Goal: Task Accomplishment & Management: Use online tool/utility

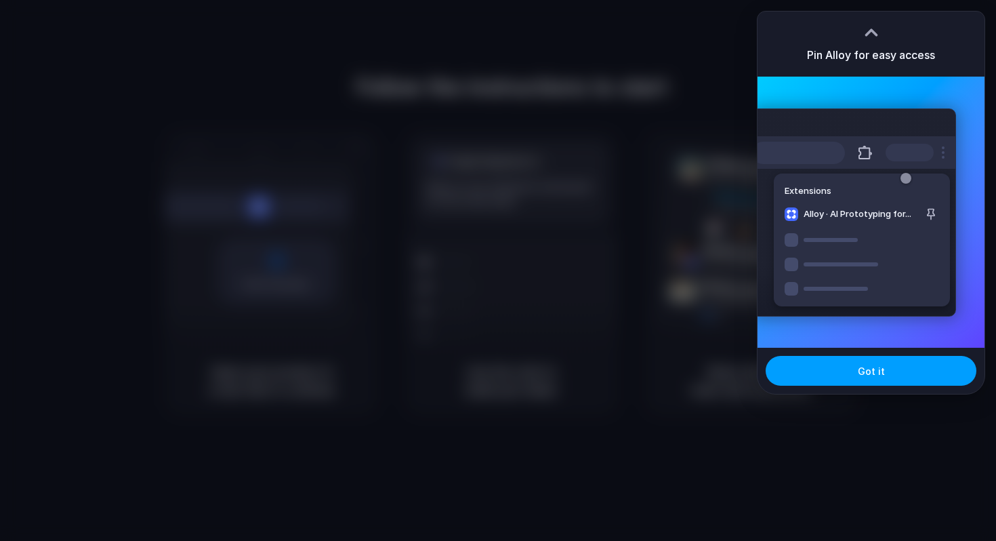
click at [879, 381] on button "Got it" at bounding box center [871, 371] width 211 height 30
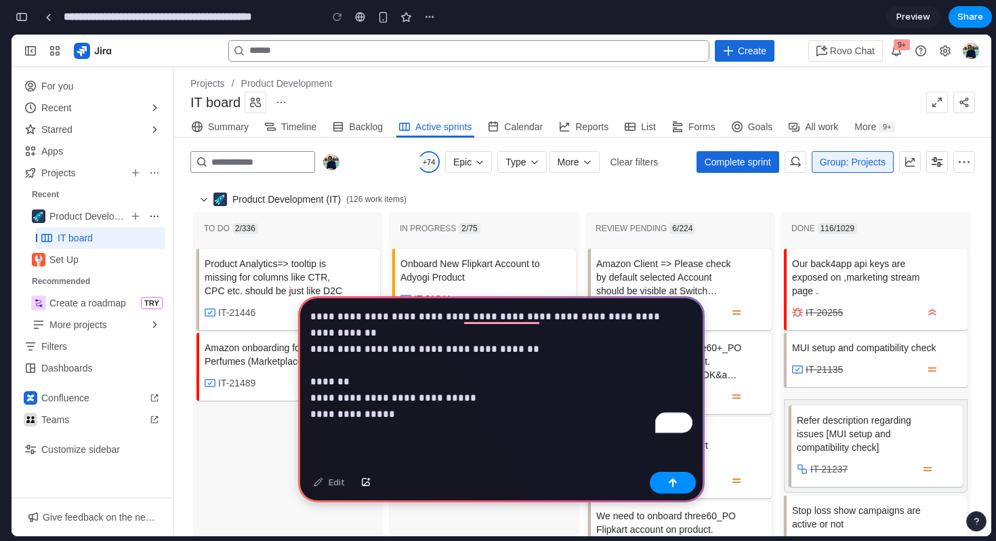
click at [312, 380] on p "**********" at bounding box center [501, 365] width 382 height 114
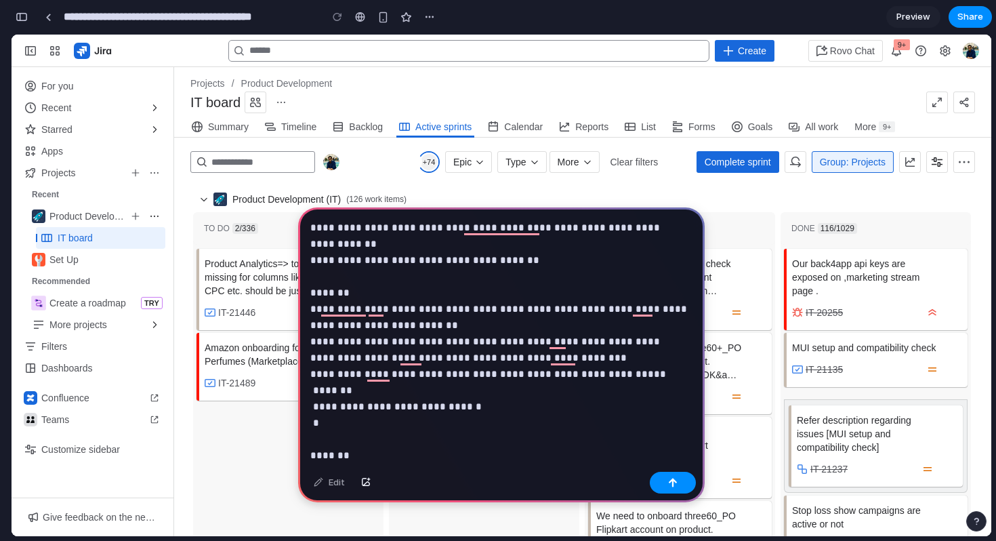
click at [629, 373] on p "**********" at bounding box center [501, 358] width 382 height 277
click at [348, 430] on p "**********" at bounding box center [501, 358] width 382 height 277
click at [333, 419] on p "**********" at bounding box center [501, 358] width 382 height 277
click at [618, 375] on p "**********" at bounding box center [501, 358] width 382 height 277
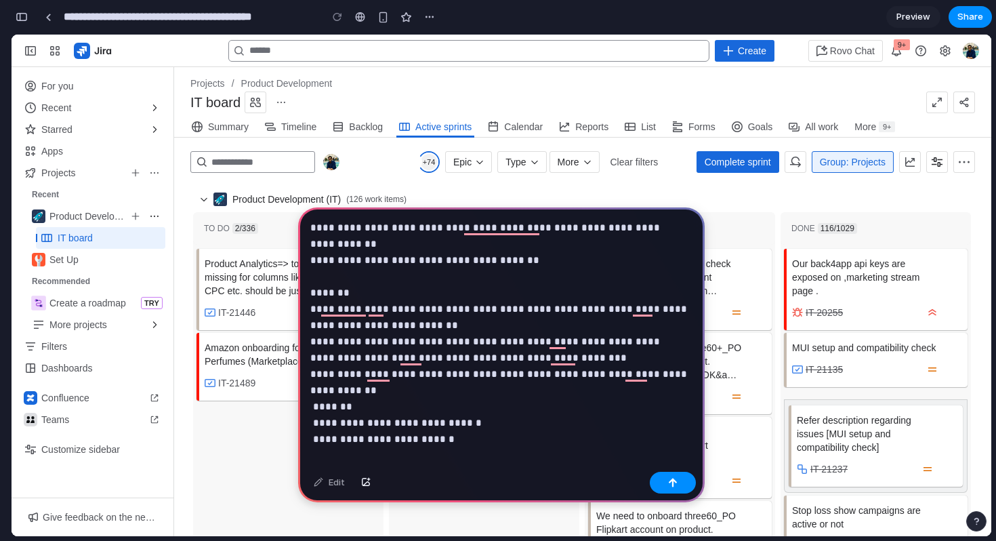
click at [470, 422] on p "**********" at bounding box center [501, 358] width 382 height 277
click at [322, 392] on p "**********" at bounding box center [501, 374] width 382 height 309
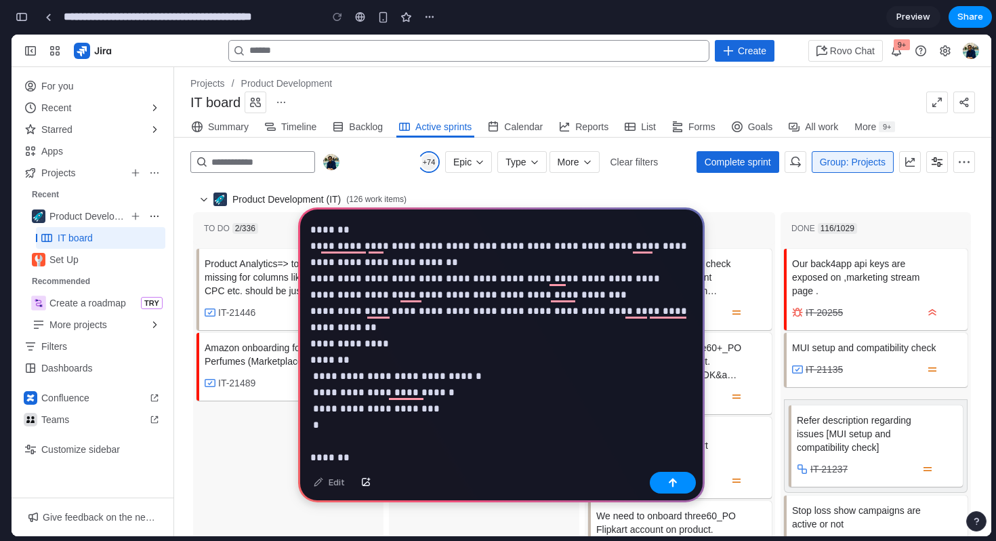
scroll to position [75, 0]
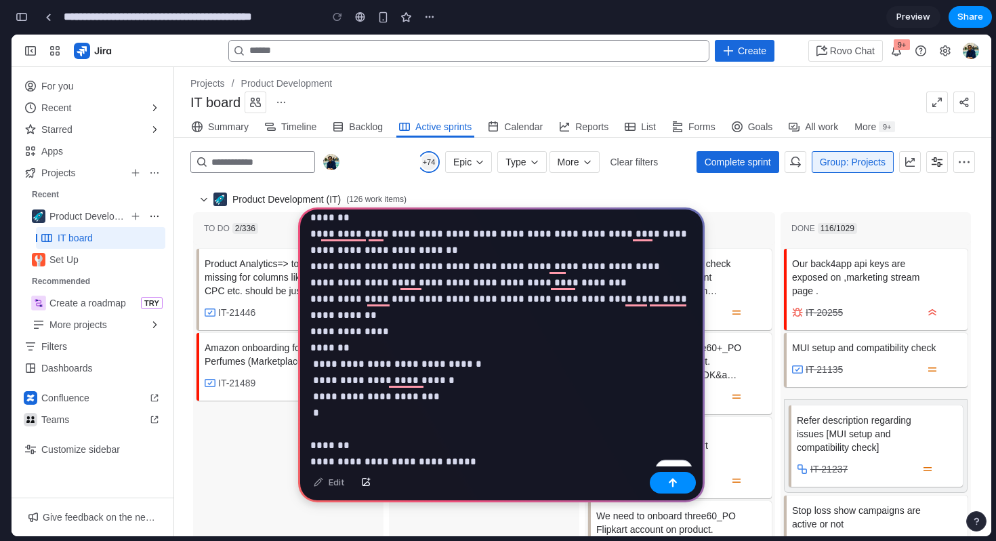
click at [439, 385] on p "**********" at bounding box center [501, 306] width 382 height 325
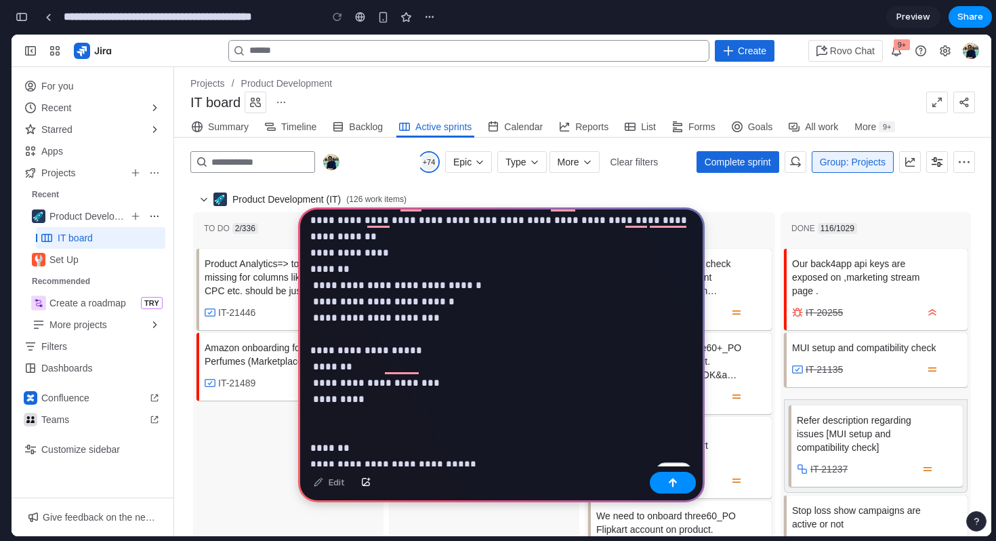
scroll to position [173, 0]
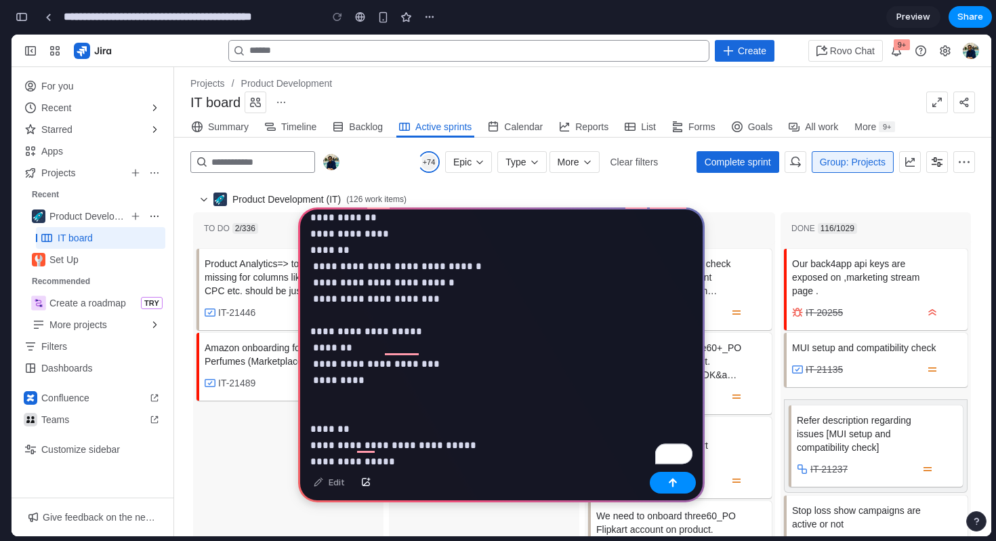
click at [376, 363] on p "**********" at bounding box center [501, 250] width 382 height 407
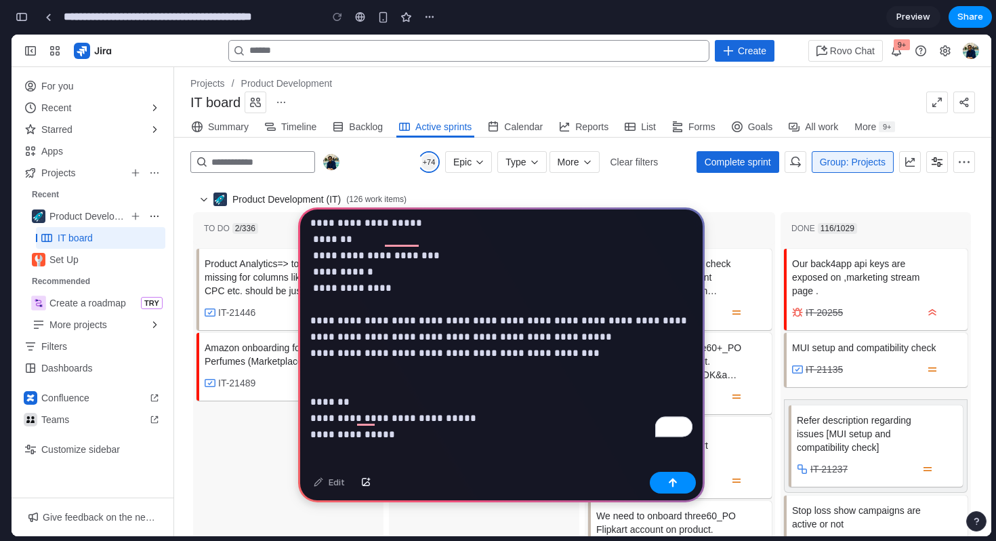
scroll to position [283, 0]
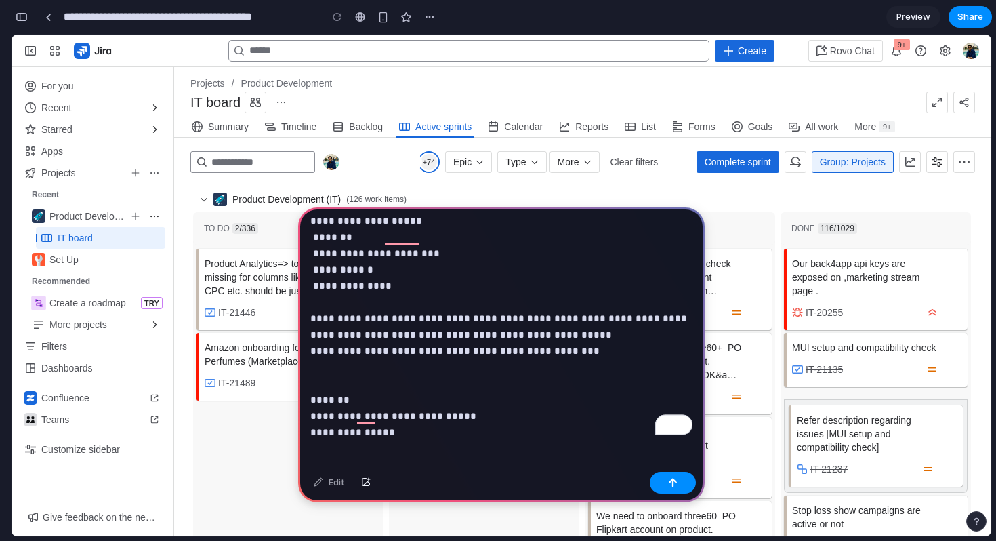
click at [383, 415] on p "**********" at bounding box center [501, 180] width 382 height 488
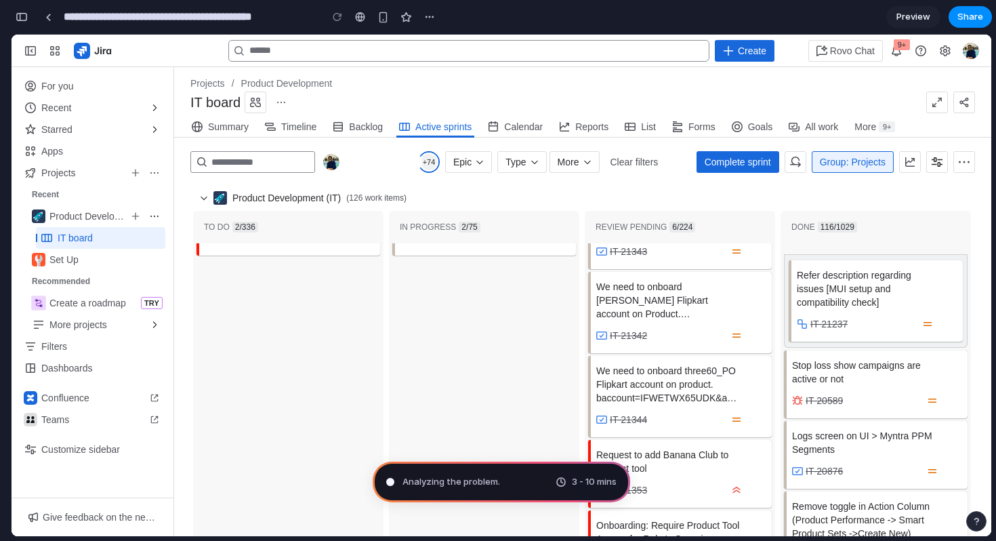
scroll to position [0, 0]
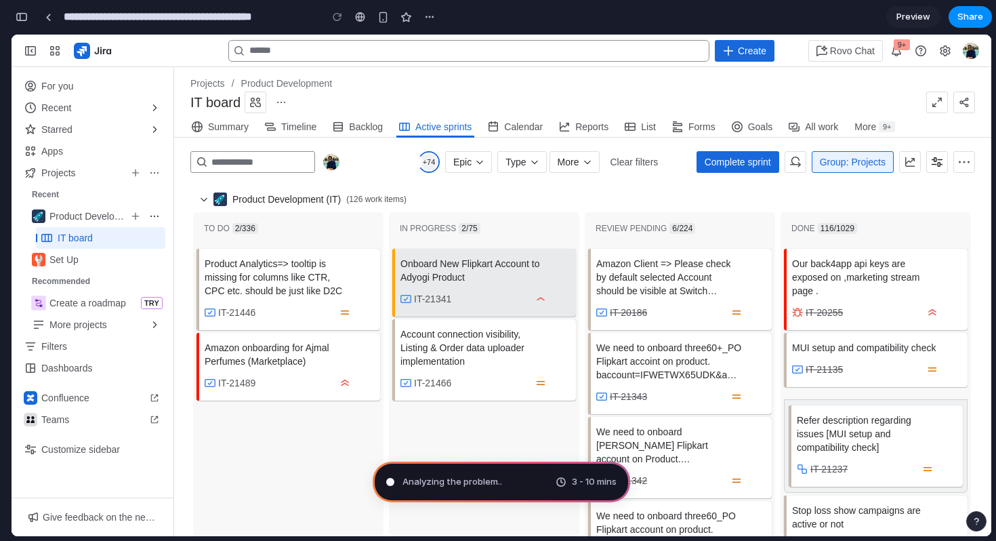
click at [464, 274] on span "Onboard New Flipkart Account to Adyogi Product" at bounding box center [484, 270] width 167 height 27
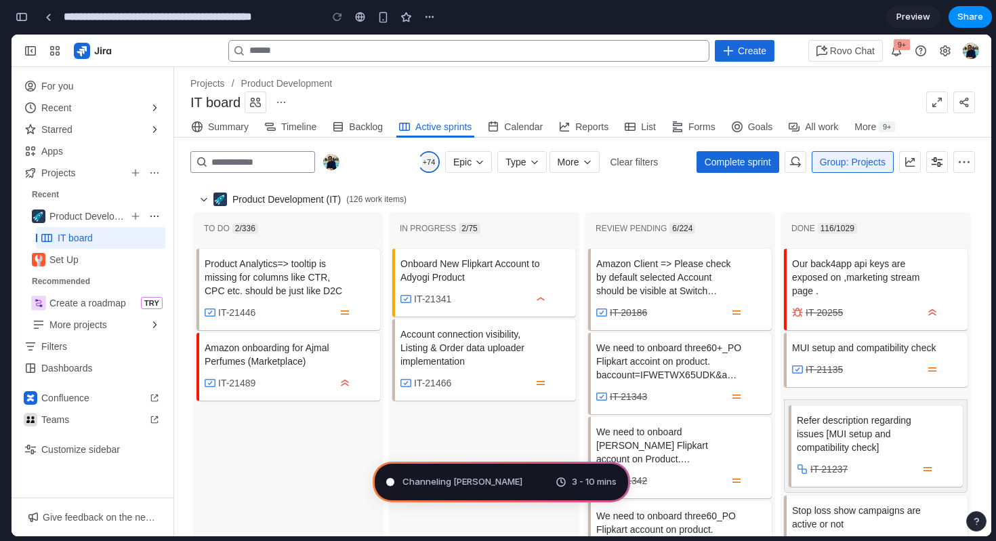
type input "**********"
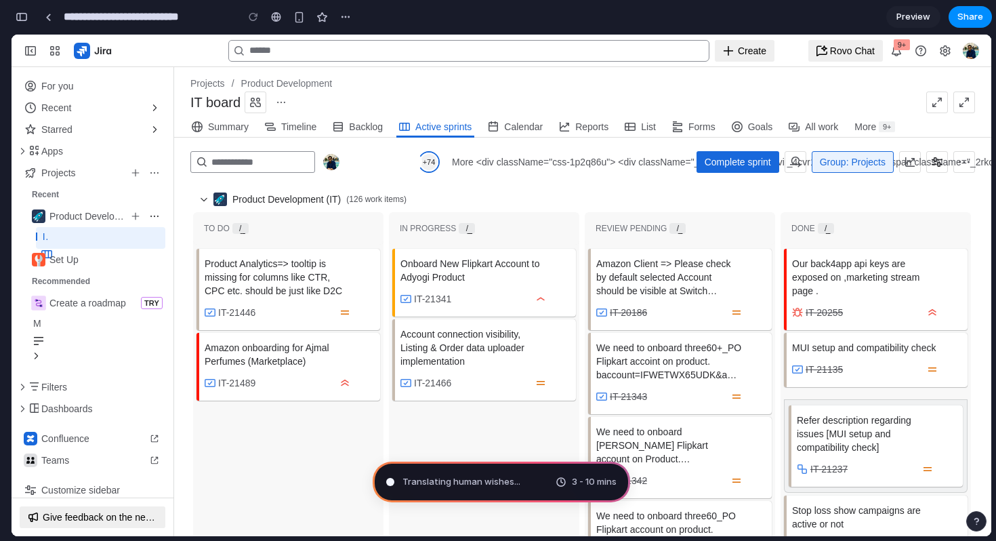
scroll to position [527, 0]
click at [299, 274] on span "Product Analytics=> tooltip is missing for columns like CTR, CPC etc. should be…" at bounding box center [288, 277] width 167 height 41
click at [564, 489] on div "Summoning spirits .. 3 - 10 mins" at bounding box center [502, 482] width 258 height 41
click at [729, 161] on span "Complete sprint" at bounding box center [738, 162] width 66 height 14
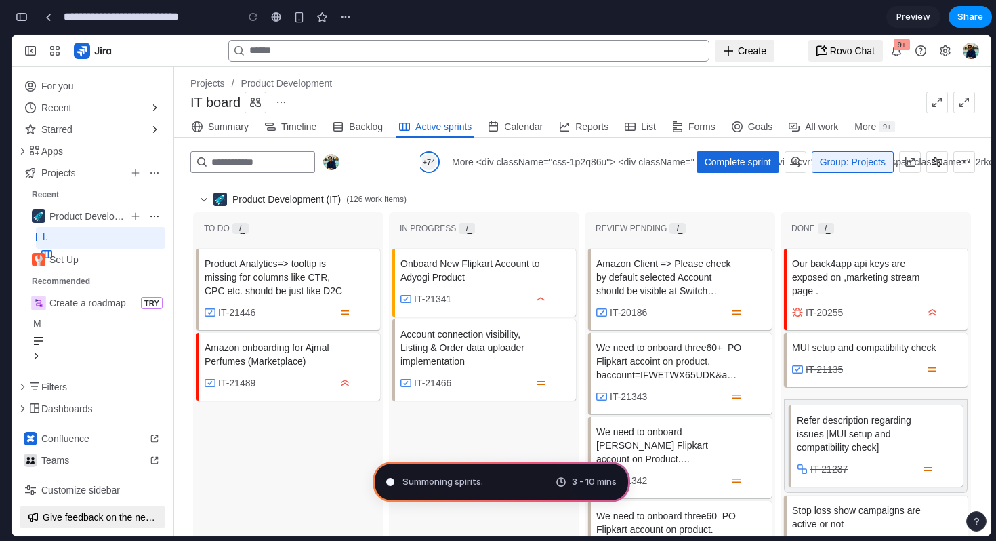
click at [834, 155] on span "Group: Projects" at bounding box center [853, 162] width 66 height 22
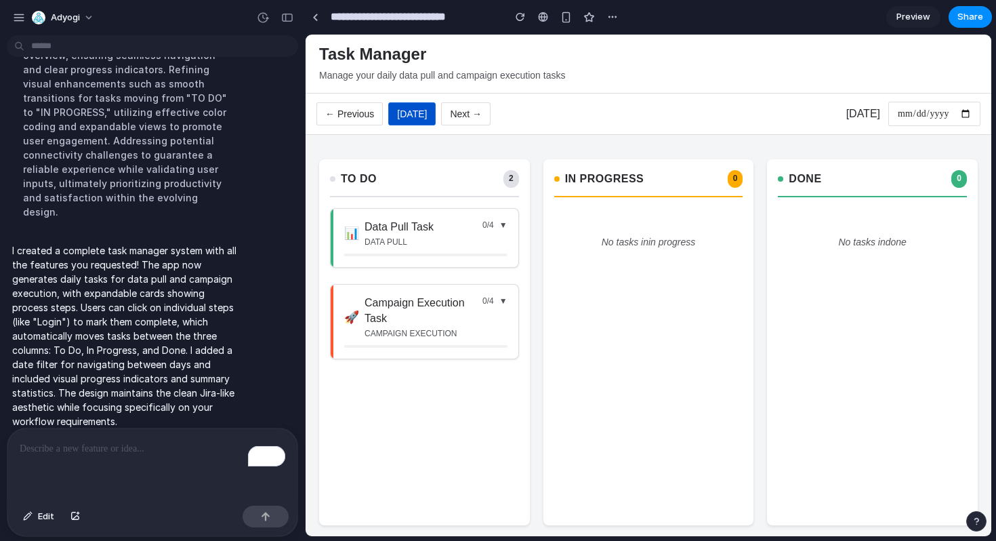
scroll to position [0, 0]
click at [408, 228] on h3 "Data Pull Task" at bounding box center [399, 227] width 69 height 15
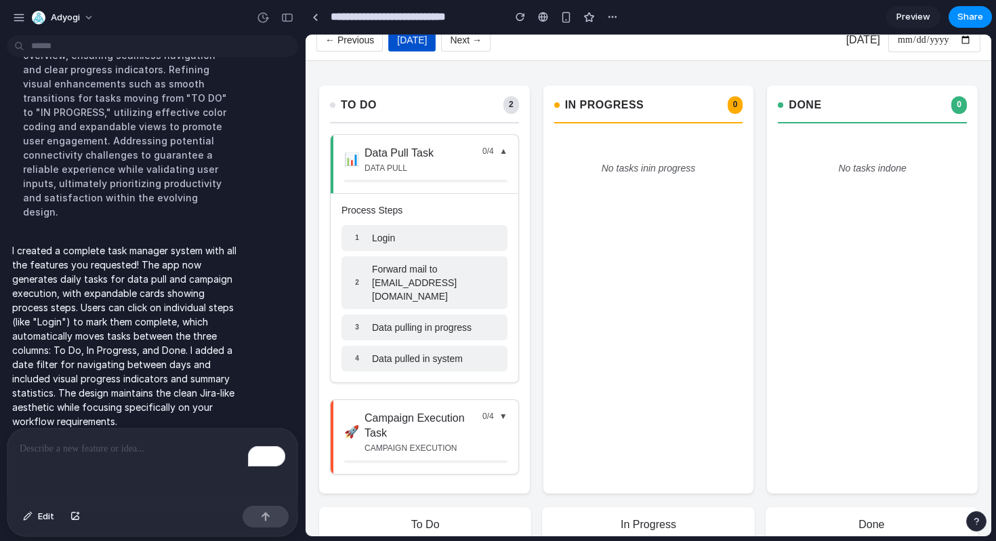
scroll to position [83, 0]
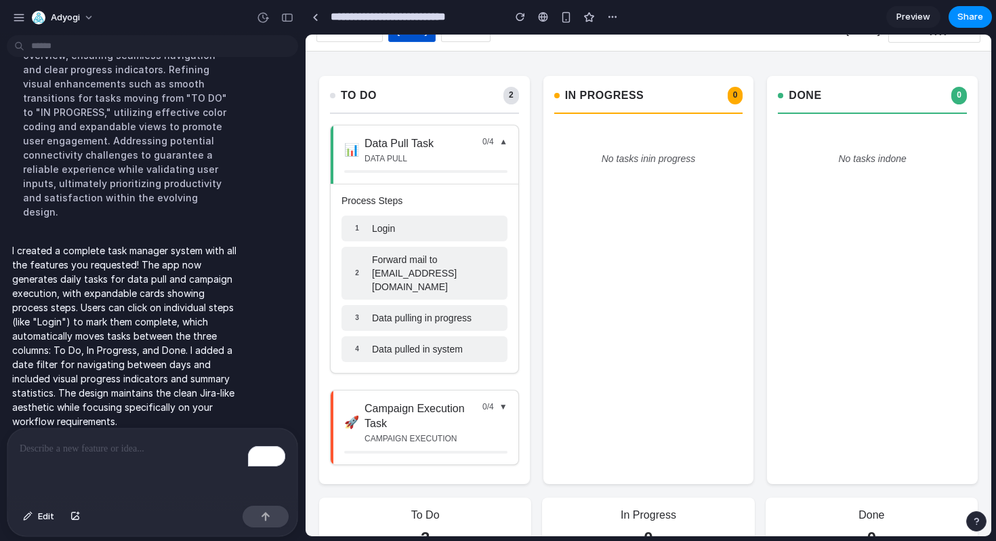
click at [395, 230] on span "Login" at bounding box center [383, 229] width 23 height 14
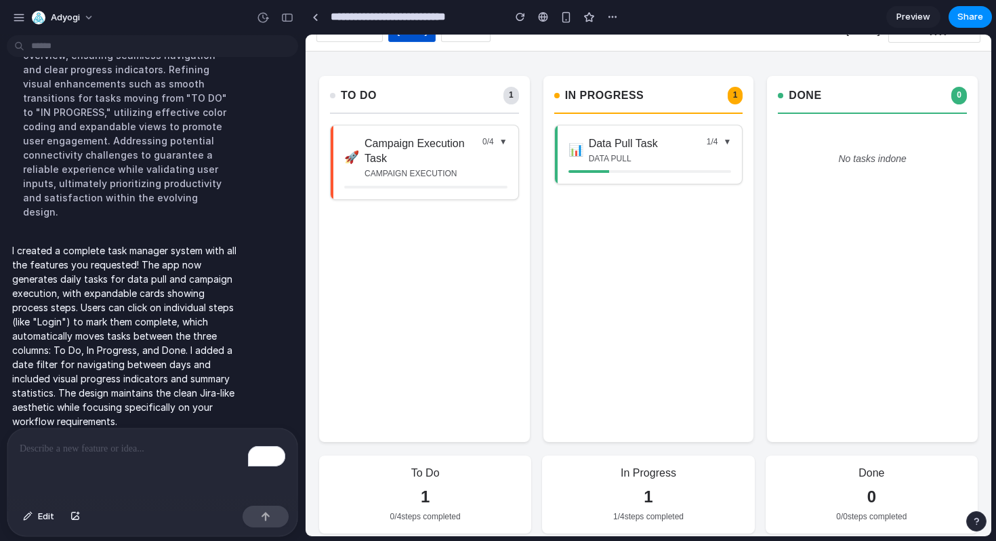
click at [645, 152] on div "Data Pull Task data pull" at bounding box center [623, 150] width 69 height 29
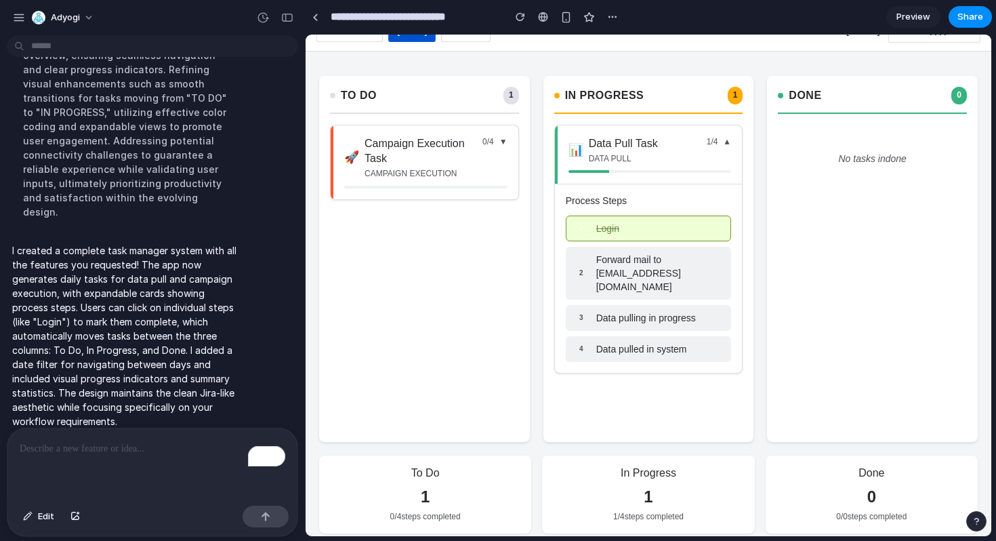
click at [620, 228] on div "✓ Login" at bounding box center [649, 229] width 166 height 26
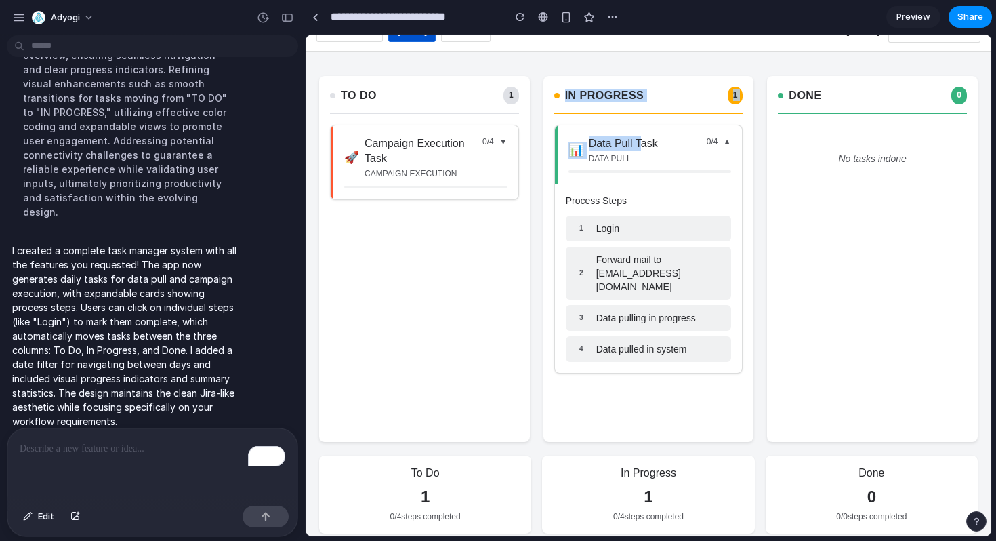
drag, startPoint x: 641, startPoint y: 148, endPoint x: 510, endPoint y: 229, distance: 154.3
click at [510, 229] on div "To Do 1 🚀 Campaign Execution Task campaign execution 0 / 4 ▼ In Progress 1 📊 Da…" at bounding box center [649, 258] width 686 height 393
click at [495, 235] on div "🚀 Campaign Execution Task campaign execution 0 / 4 ▼" at bounding box center [424, 278] width 189 height 307
click at [473, 244] on div "🚀 Campaign Execution Task campaign execution 0 / 4 ▼" at bounding box center [424, 278] width 189 height 307
click at [670, 131] on div "📊 Data Pull Task data pull 0 / 4 ▼" at bounding box center [649, 154] width 188 height 59
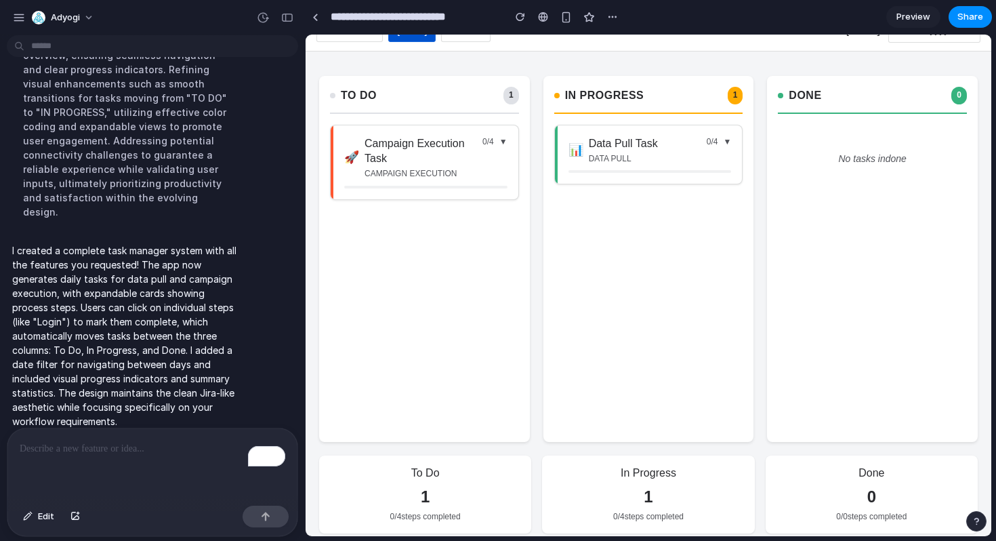
click at [415, 161] on h3 "Campaign Execution Task" at bounding box center [424, 151] width 118 height 30
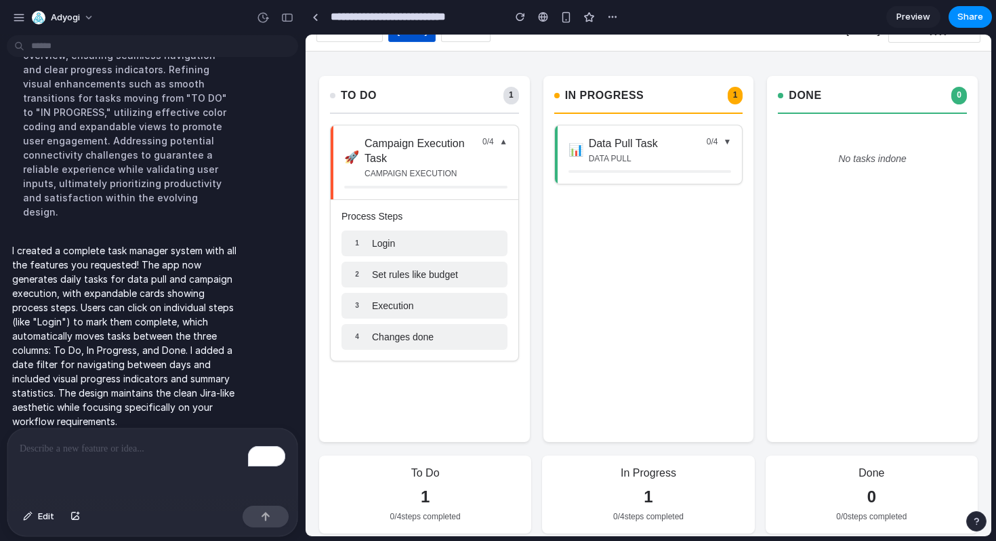
click at [397, 274] on span "Set rules like budget" at bounding box center [415, 275] width 86 height 14
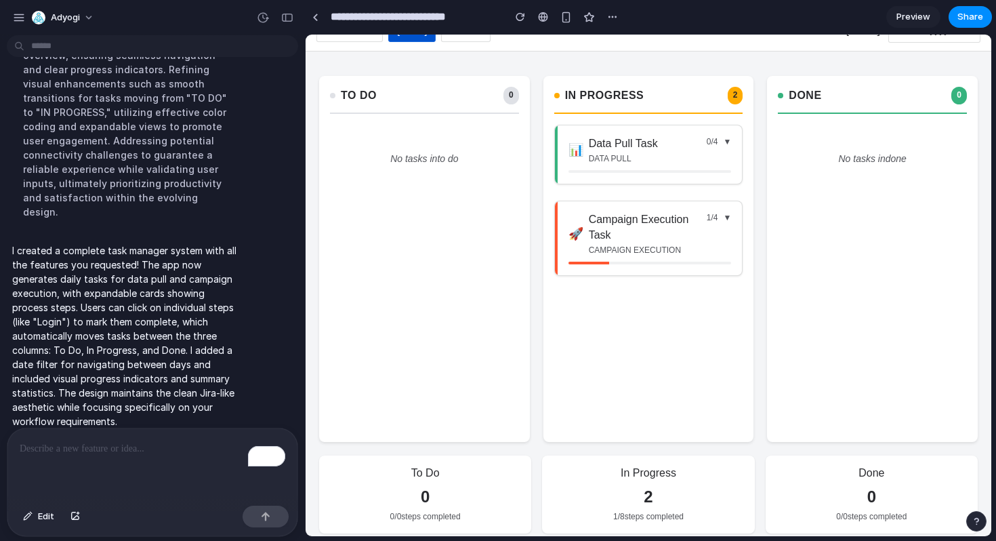
click at [598, 221] on h3 "Campaign Execution Task" at bounding box center [648, 227] width 118 height 30
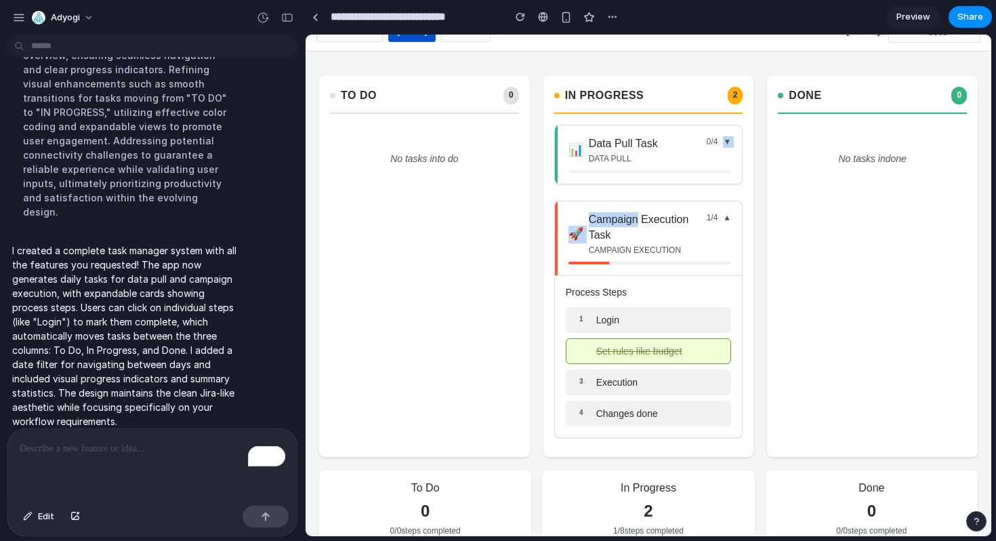
drag, startPoint x: 598, startPoint y: 221, endPoint x: 556, endPoint y: 229, distance: 43.5
click at [556, 229] on div "🚀 Campaign Execution Task campaign execution 1 / 4 ▼" at bounding box center [649, 238] width 188 height 74
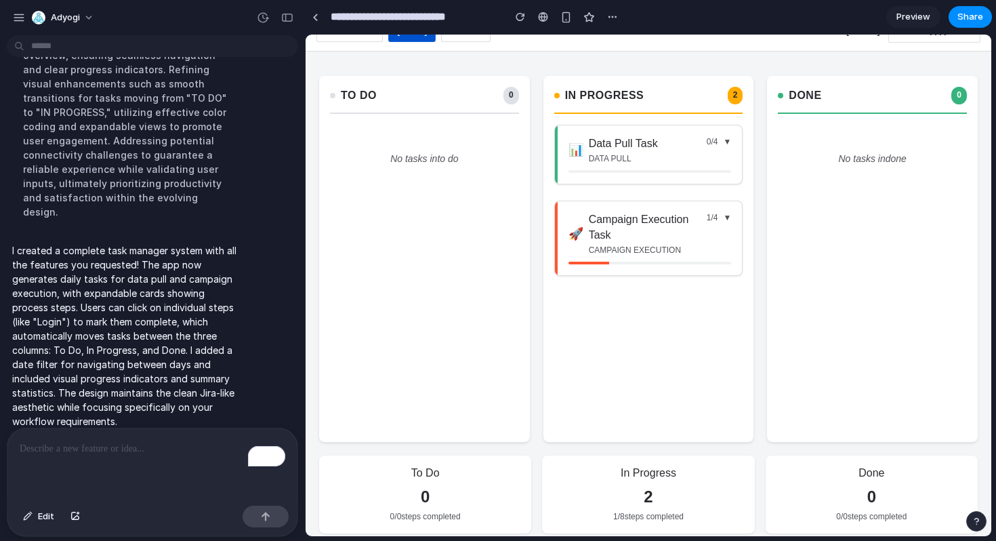
click at [632, 255] on div "Campaign Execution Task campaign execution" at bounding box center [648, 234] width 118 height 44
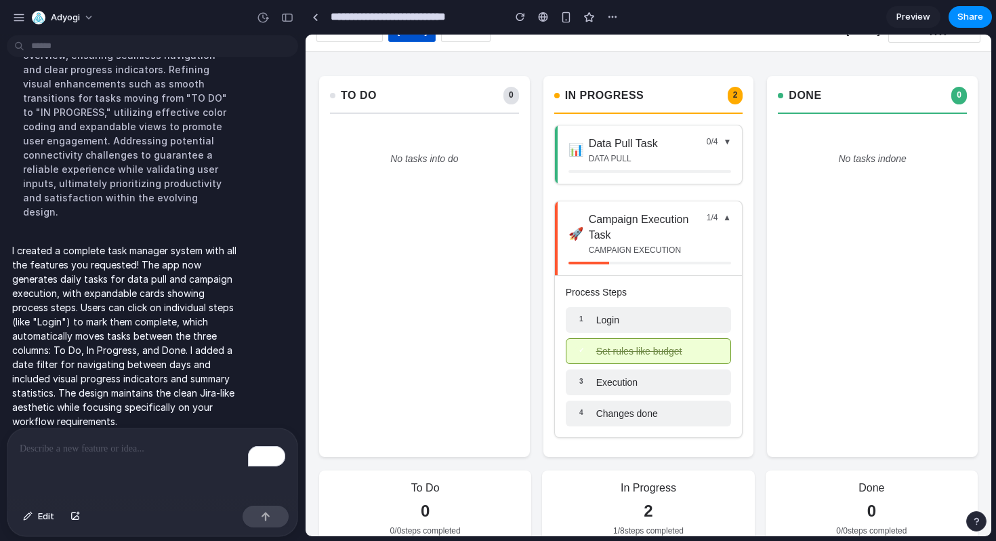
click at [642, 361] on div "✓ Set rules like budget" at bounding box center [649, 351] width 166 height 26
click at [743, 213] on div "In Progress 2 📊 Data Pull Task data pull 0 / 4 ▼ 🚀 Campaign Execution Task camp…" at bounding box center [649, 266] width 211 height 380
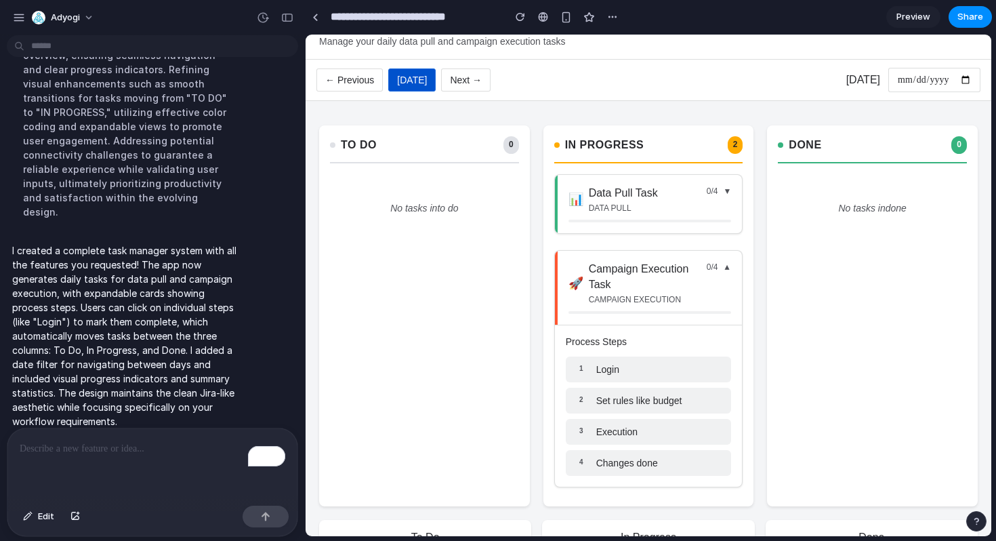
scroll to position [22, 0]
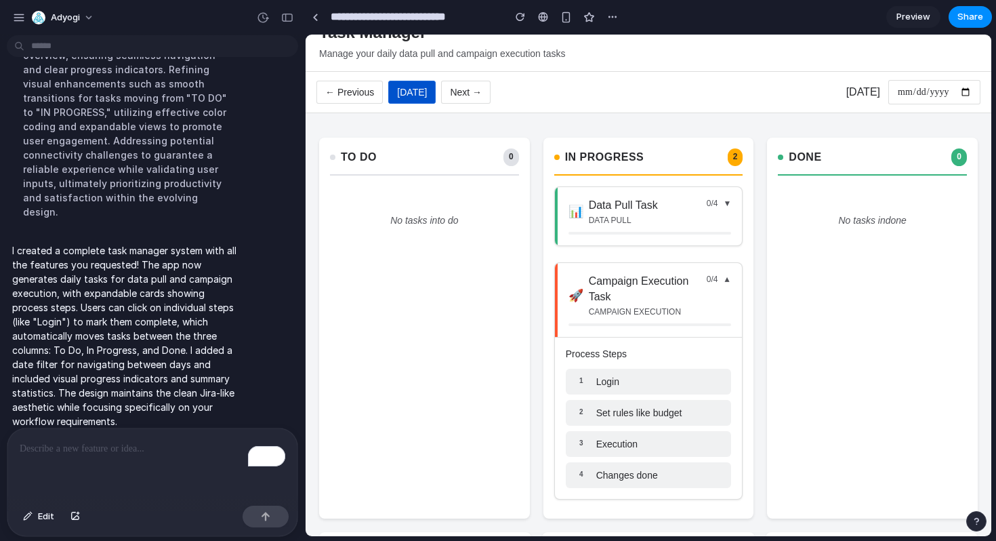
click at [338, 97] on button "← Previous" at bounding box center [350, 92] width 66 height 23
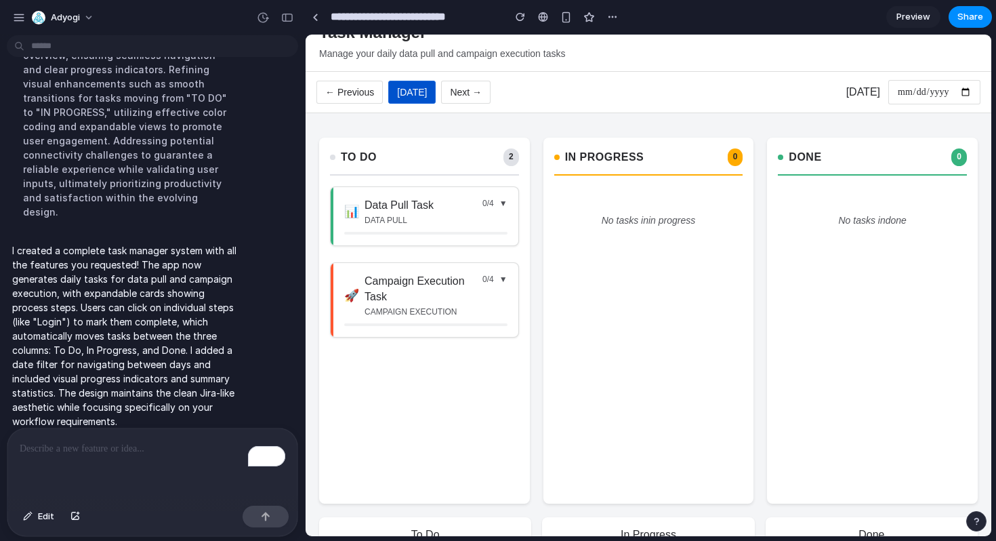
click at [494, 91] on div "**********" at bounding box center [649, 92] width 686 height 41
click at [470, 92] on button "Next →" at bounding box center [465, 92] width 49 height 23
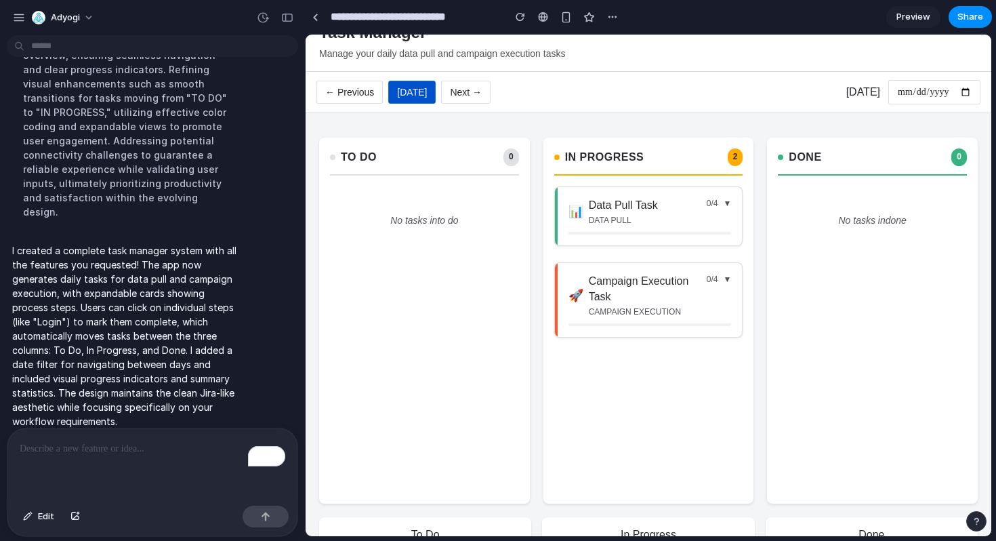
click at [470, 92] on button "Next →" at bounding box center [465, 92] width 49 height 23
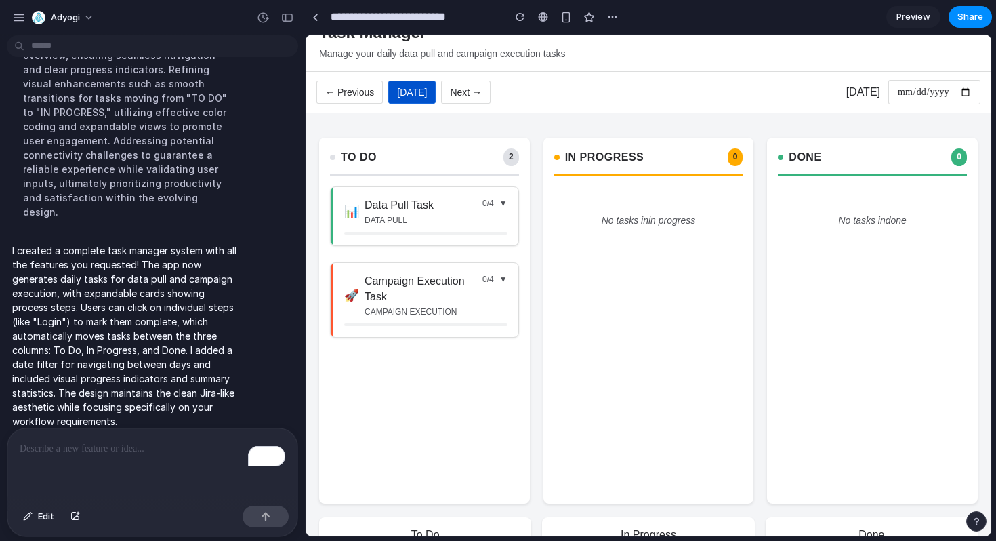
click at [328, 94] on button "← Previous" at bounding box center [350, 92] width 66 height 23
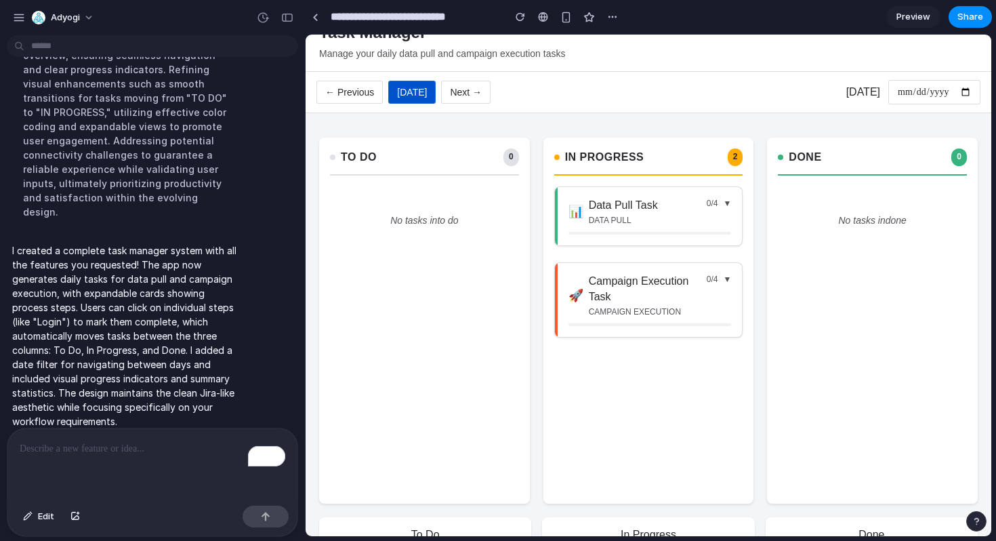
click at [328, 94] on button "← Previous" at bounding box center [350, 92] width 66 height 23
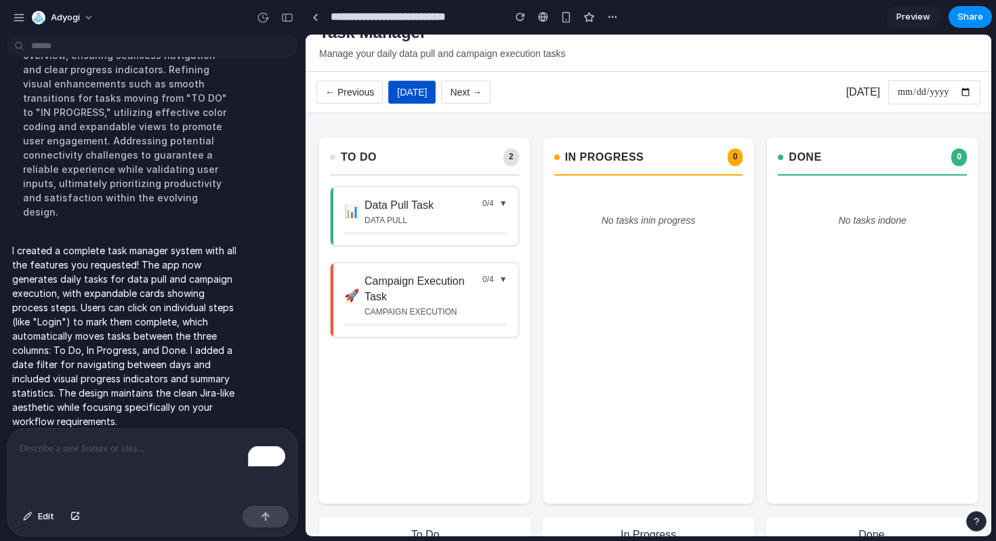
scroll to position [0, 0]
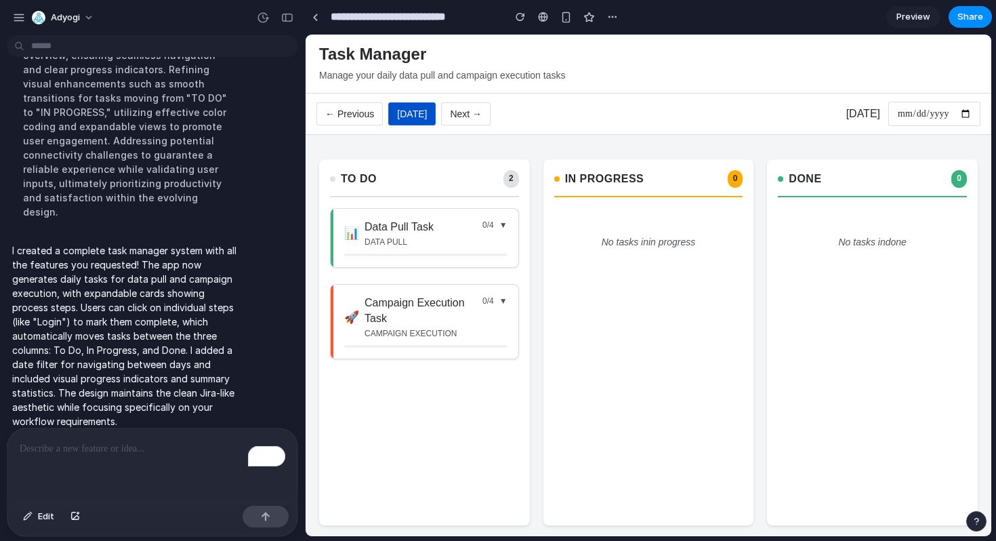
click at [918, 112] on input "**********" at bounding box center [935, 114] width 92 height 24
click at [938, 112] on input "**********" at bounding box center [935, 114] width 92 height 24
click at [969, 115] on input "**********" at bounding box center [935, 114] width 92 height 24
click at [360, 123] on button "← Previous" at bounding box center [350, 113] width 66 height 23
click at [359, 121] on button "← Previous" at bounding box center [350, 113] width 66 height 23
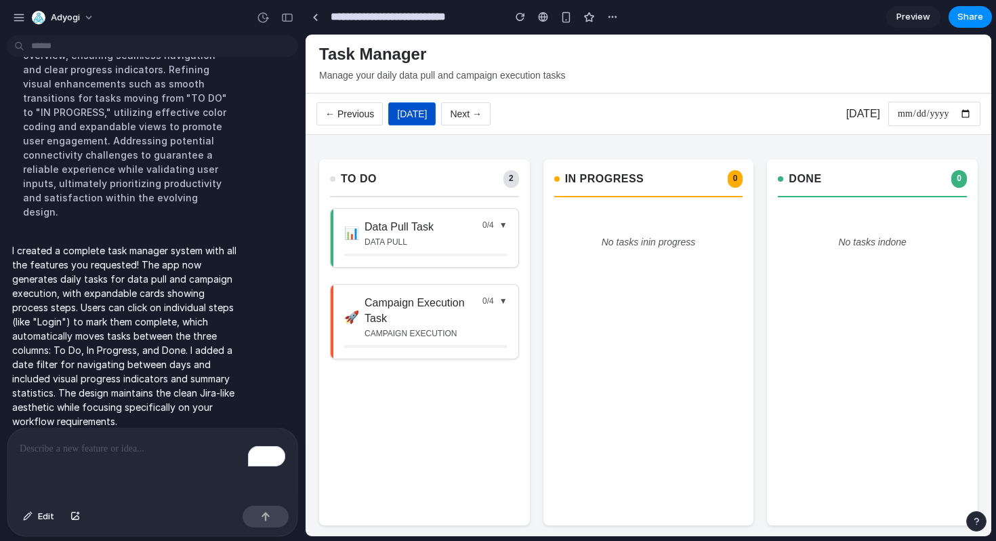
click at [469, 117] on button "Next →" at bounding box center [465, 113] width 49 height 23
type input "**********"
click at [911, 24] on link "Preview" at bounding box center [914, 17] width 54 height 22
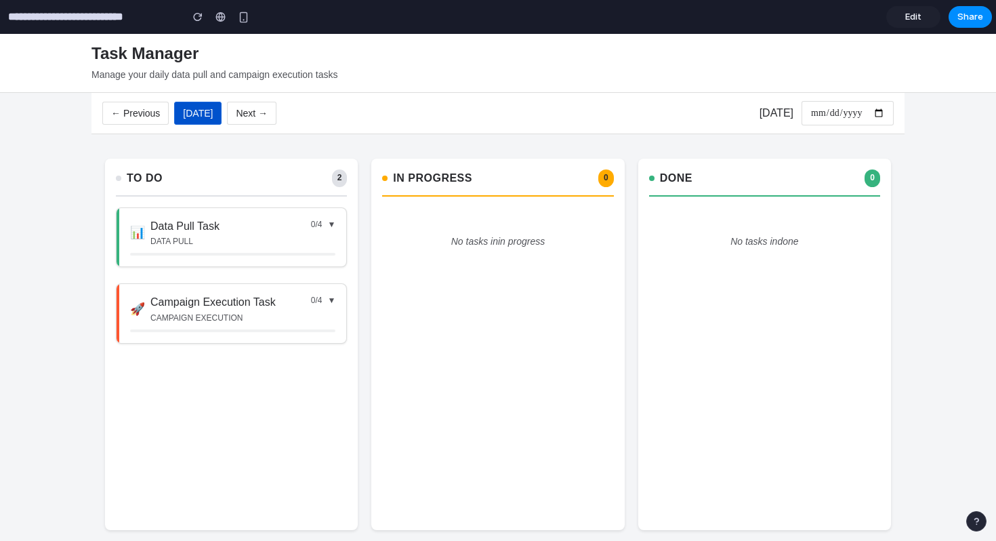
click at [289, 237] on div "📊 Data Pull Task data pull" at bounding box center [220, 233] width 181 height 29
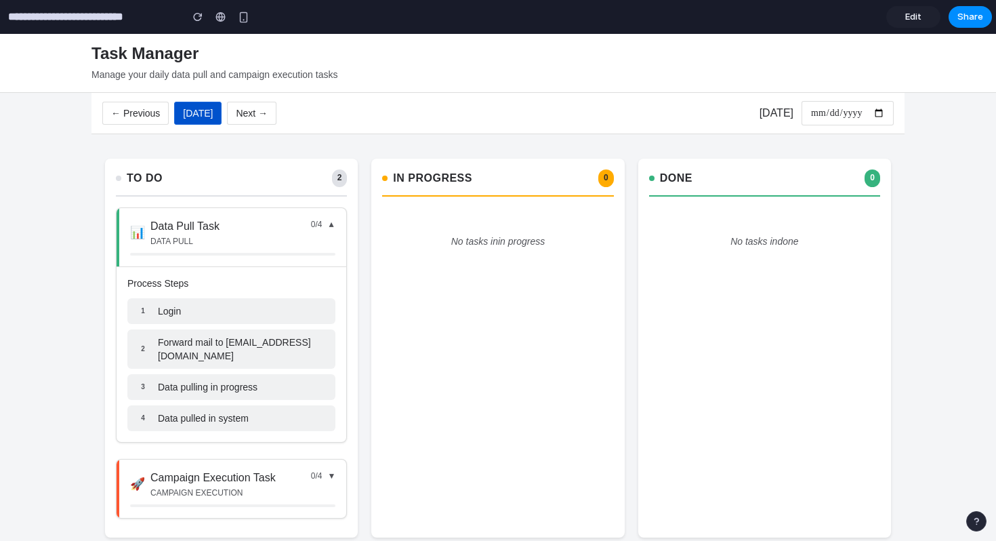
click at [323, 232] on div "📊 Data Pull Task data pull 0 / 4 ▼" at bounding box center [232, 233] width 205 height 29
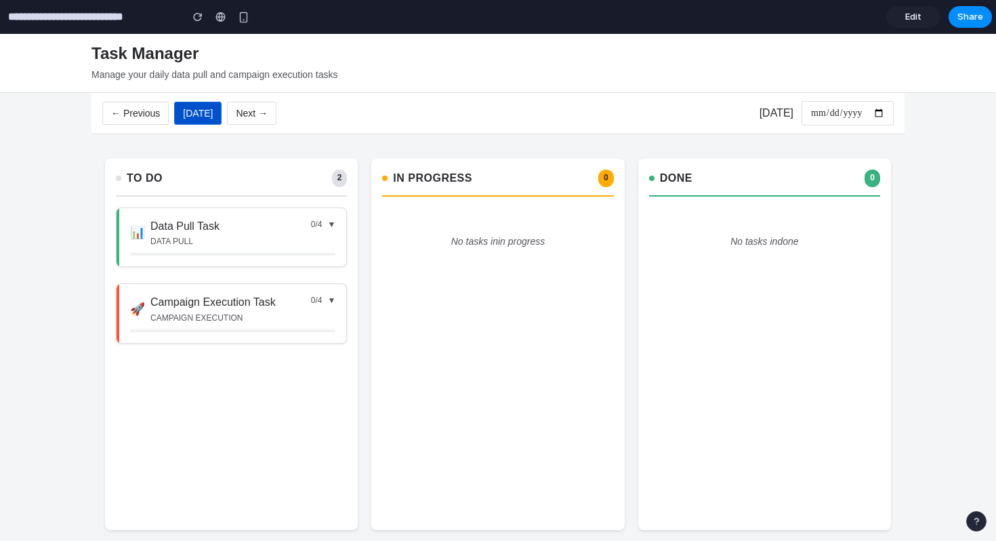
click at [333, 221] on span "▼" at bounding box center [331, 225] width 8 height 12
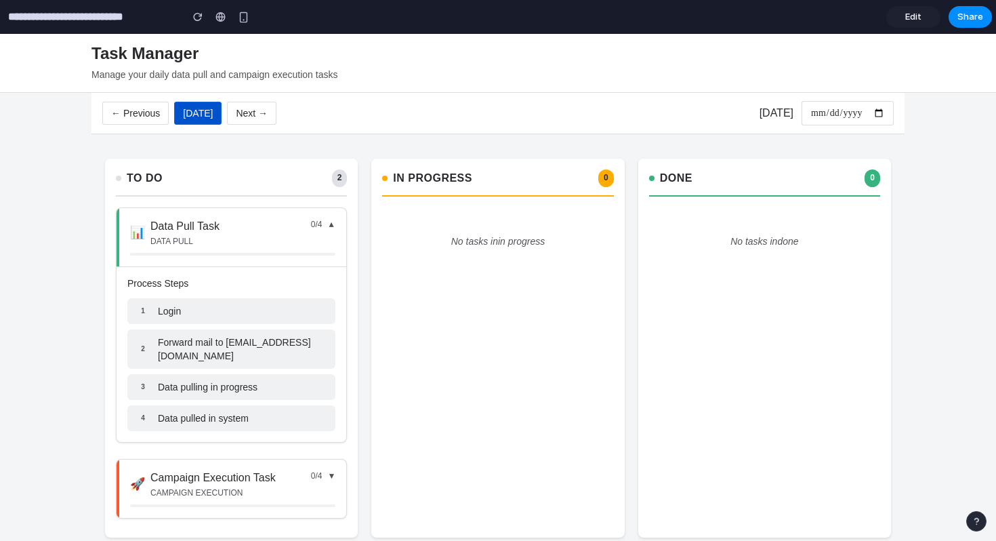
click at [328, 224] on div "0 / 4 ▼" at bounding box center [323, 225] width 25 height 12
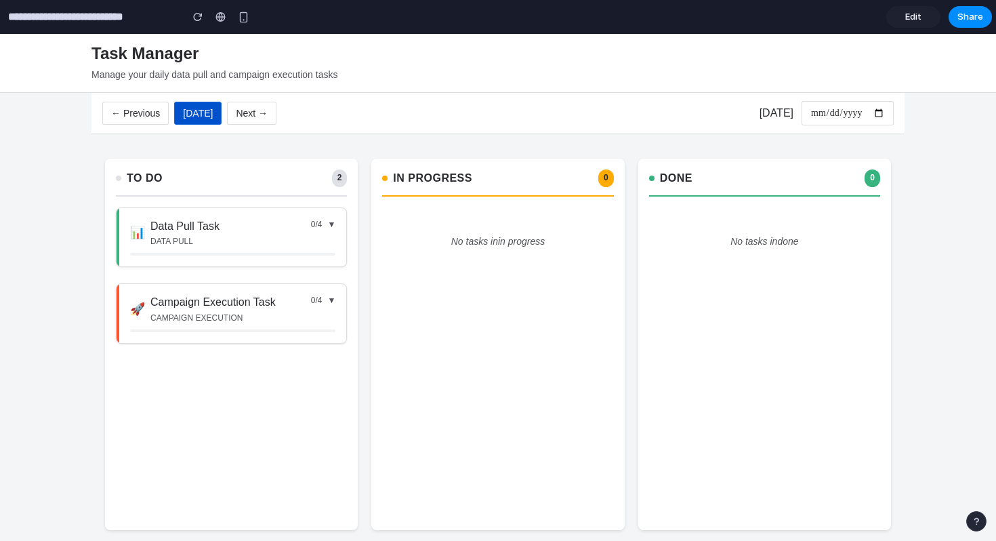
click at [331, 226] on span "▼" at bounding box center [331, 225] width 8 height 12
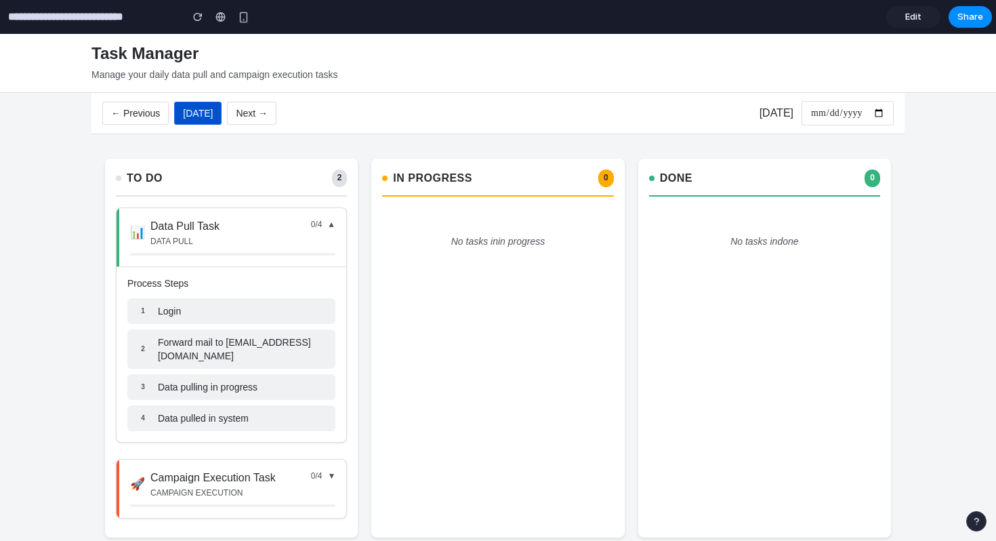
click at [331, 226] on span "▼" at bounding box center [331, 225] width 8 height 12
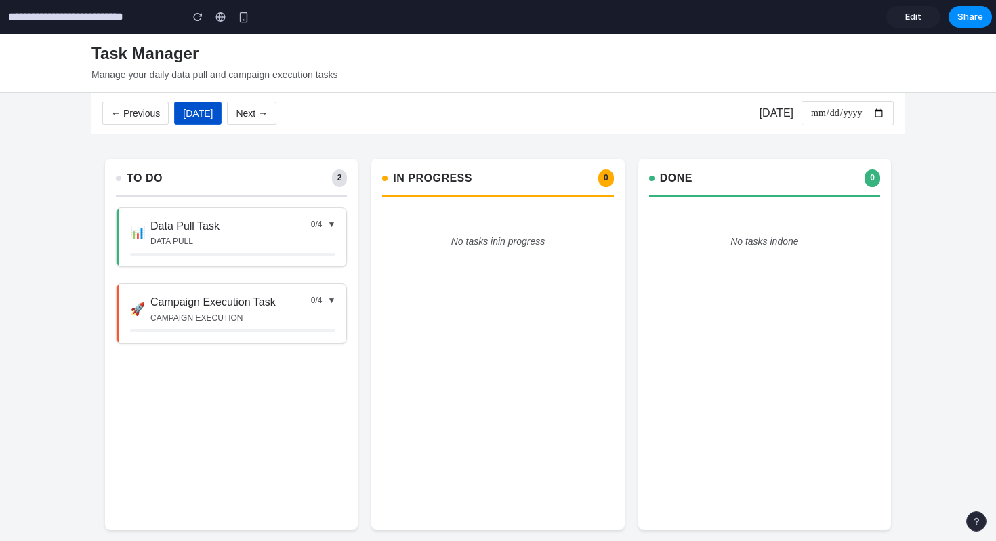
click at [49, 147] on div "**********" at bounding box center [498, 334] width 996 height 601
click at [0, 138] on div "**********" at bounding box center [498, 334] width 996 height 601
click at [912, 17] on span "Edit" at bounding box center [913, 17] width 16 height 14
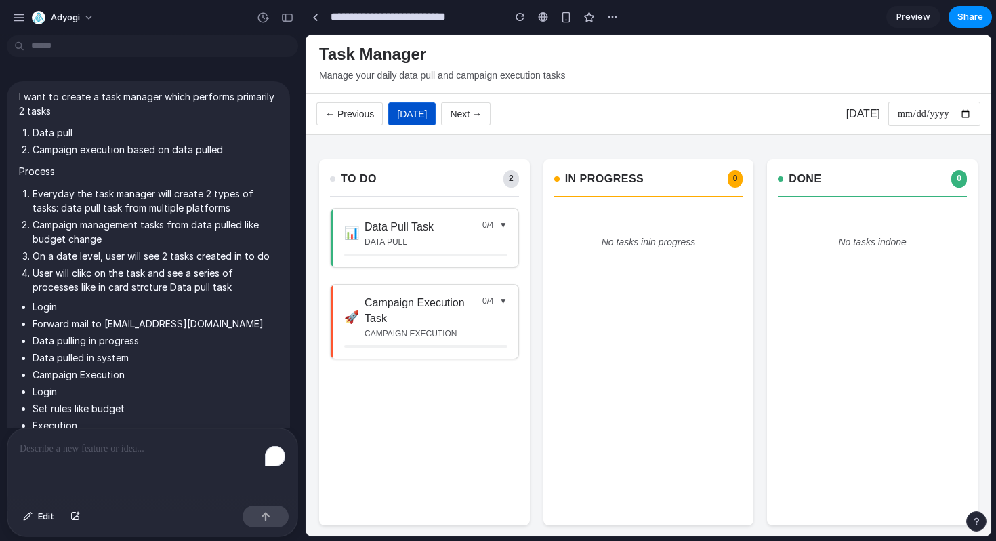
scroll to position [449, 0]
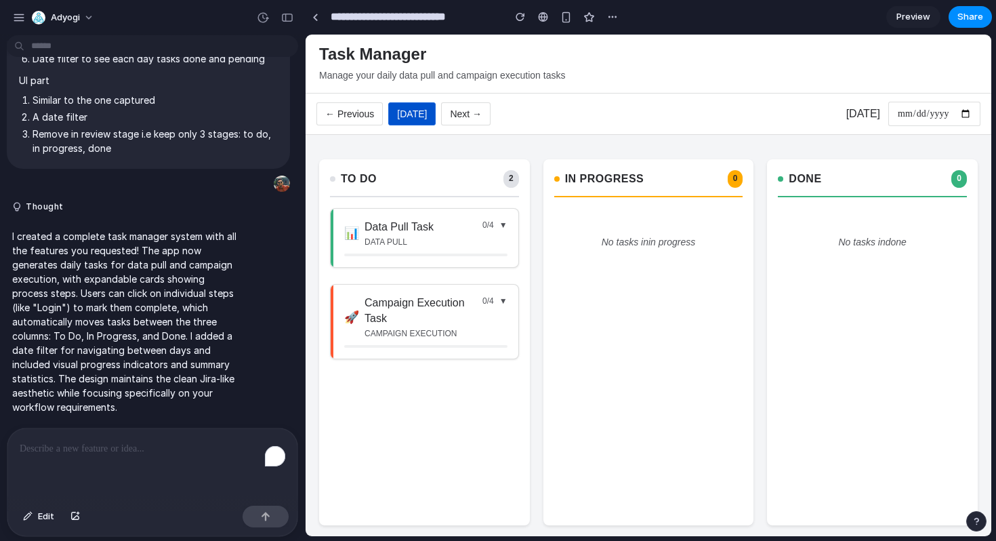
click at [127, 472] on div "To enrich screen reader interactions, please activate Accessibility in Grammarl…" at bounding box center [152, 464] width 290 height 72
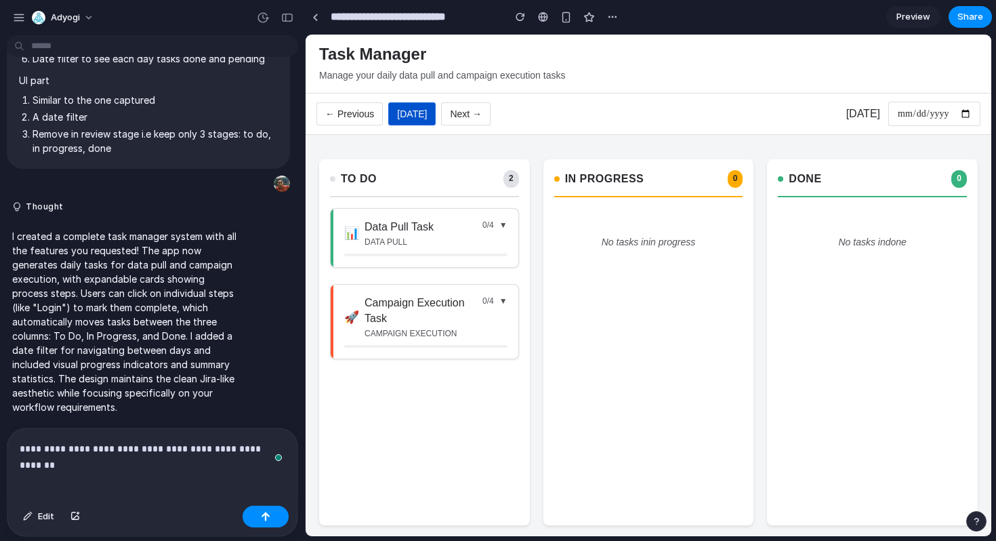
scroll to position [465, 0]
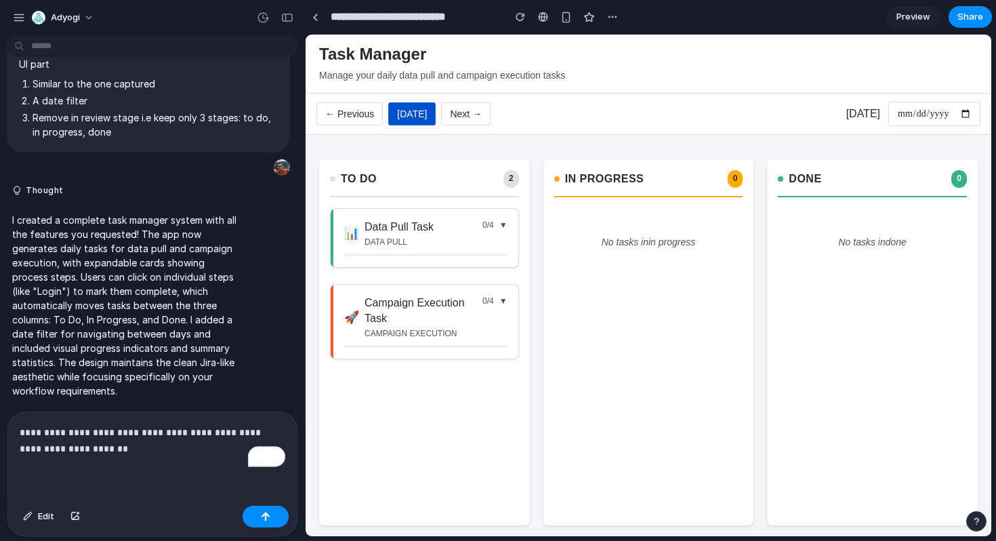
click at [454, 238] on div "📊 Data Pull Task data pull" at bounding box center [413, 234] width 138 height 29
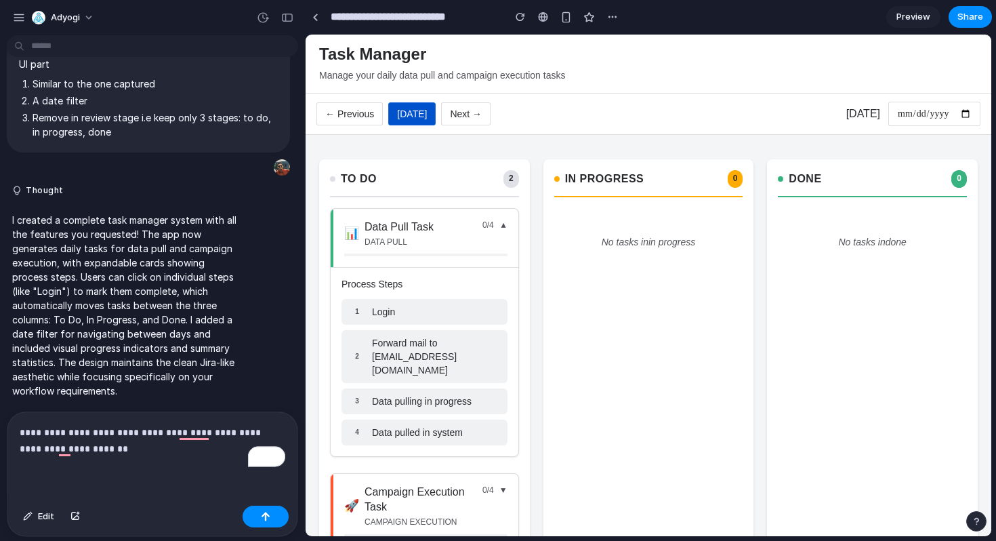
click at [131, 450] on p "**********" at bounding box center [153, 440] width 266 height 33
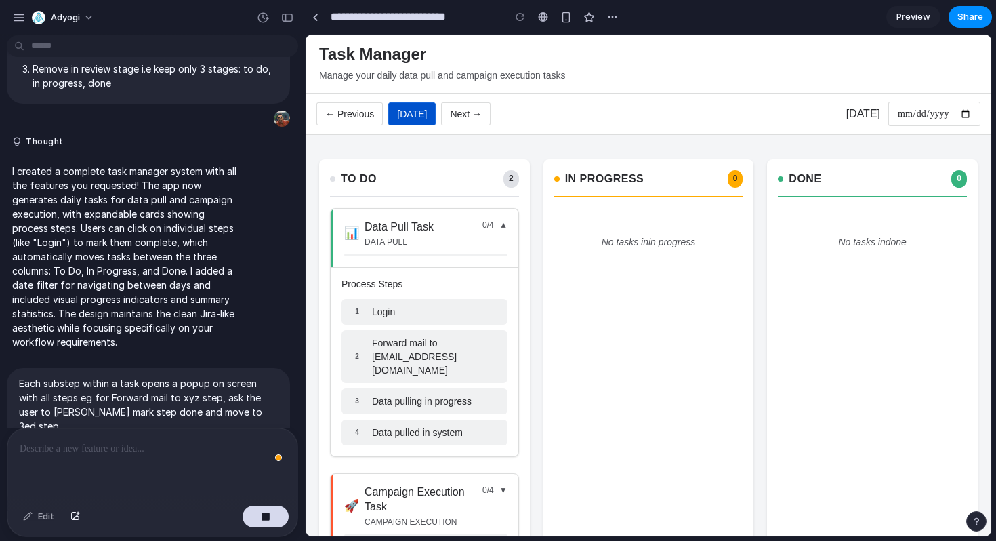
scroll to position [596, 0]
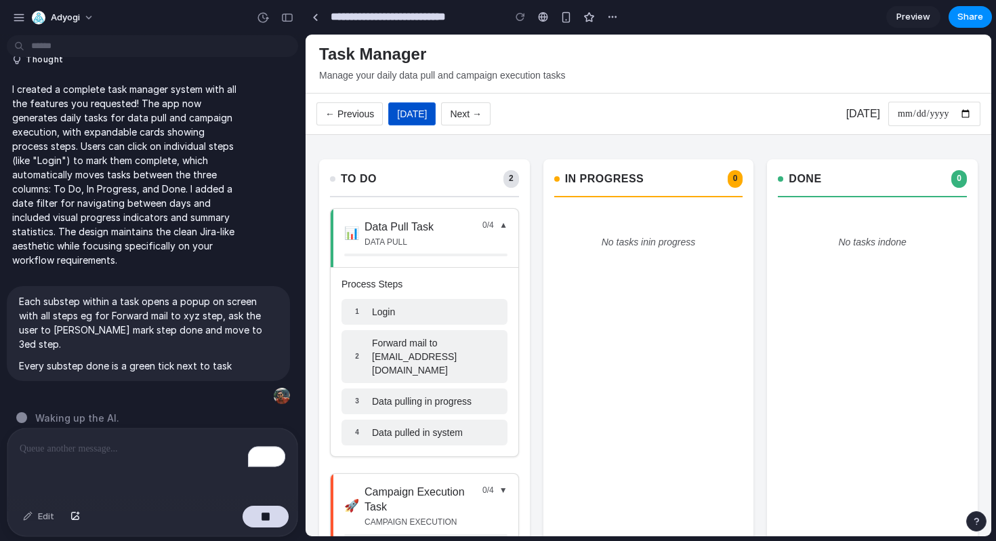
click at [502, 236] on div "📊 Data Pull Task data pull 0 / 4 ▼" at bounding box center [425, 234] width 163 height 29
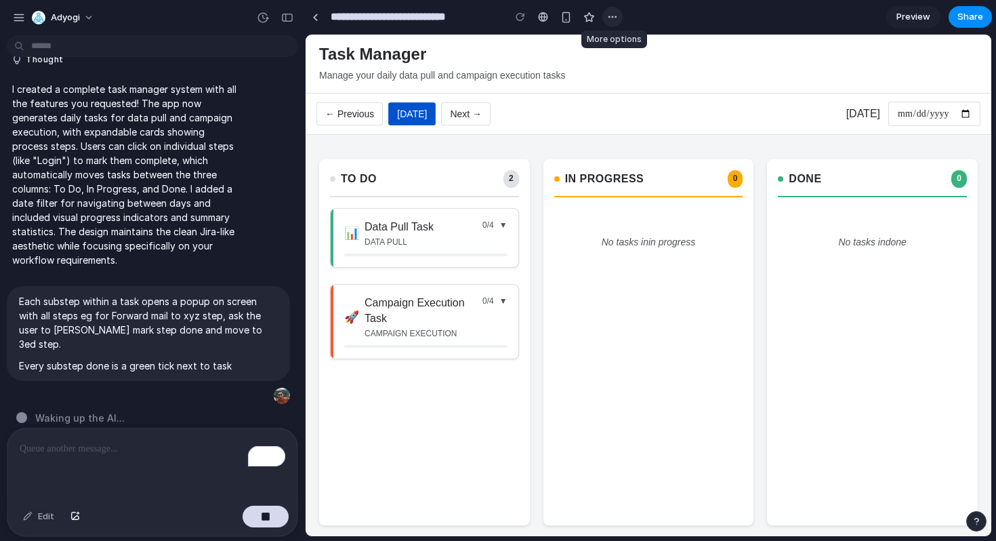
click at [613, 17] on div "button" at bounding box center [612, 17] width 11 height 11
click at [613, 17] on div "Duplicate Delete" at bounding box center [498, 270] width 996 height 541
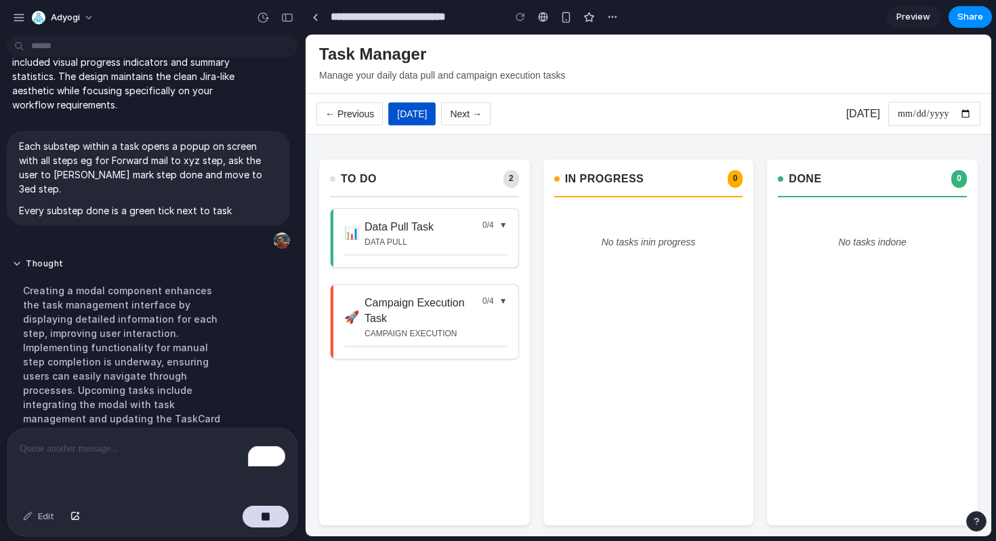
scroll to position [844, 0]
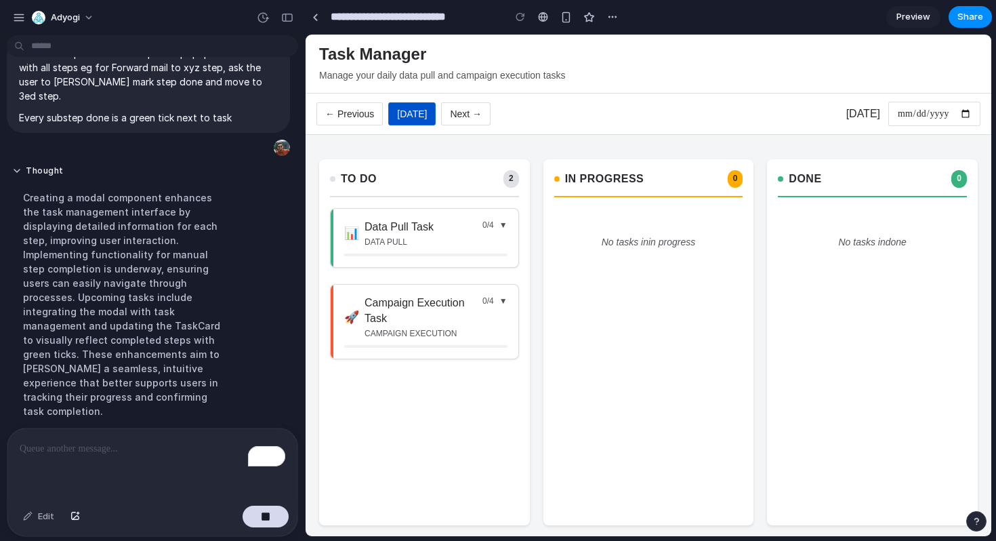
click at [497, 216] on div "📊 Data Pull Task data pull 0 / 4 ▼" at bounding box center [425, 238] width 188 height 59
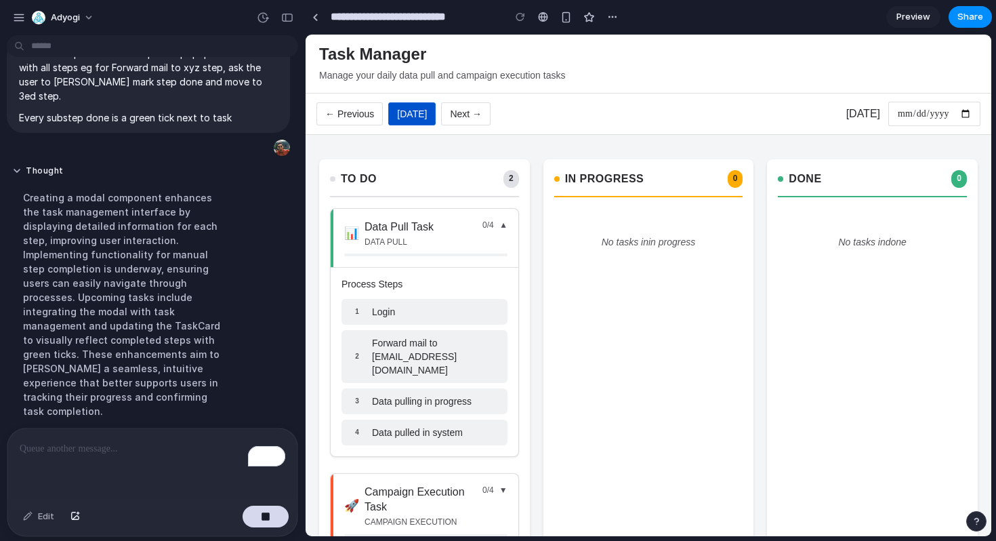
click at [505, 219] on div "📊 Data Pull Task data pull 0 / 4 ▼" at bounding box center [425, 238] width 188 height 59
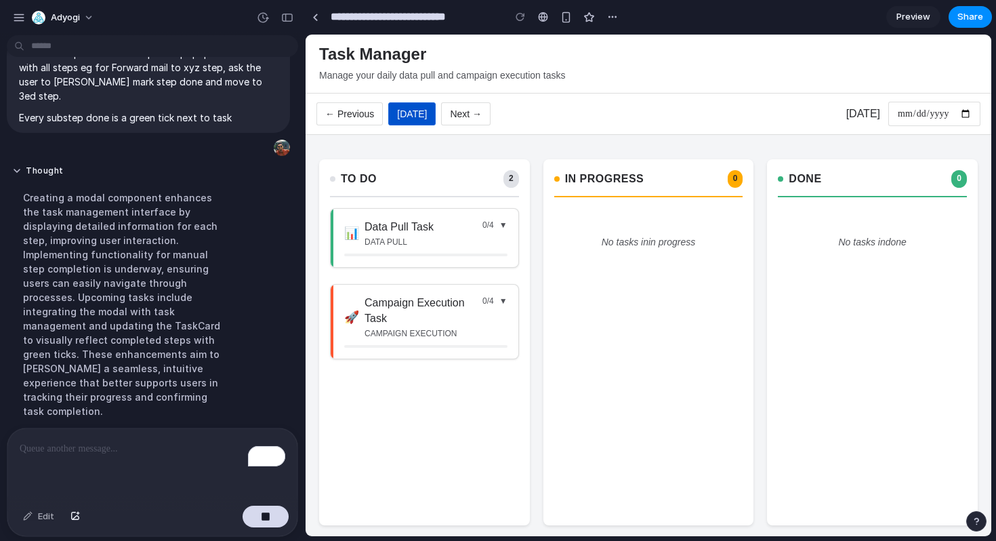
click at [460, 112] on button "Next →" at bounding box center [465, 113] width 49 height 23
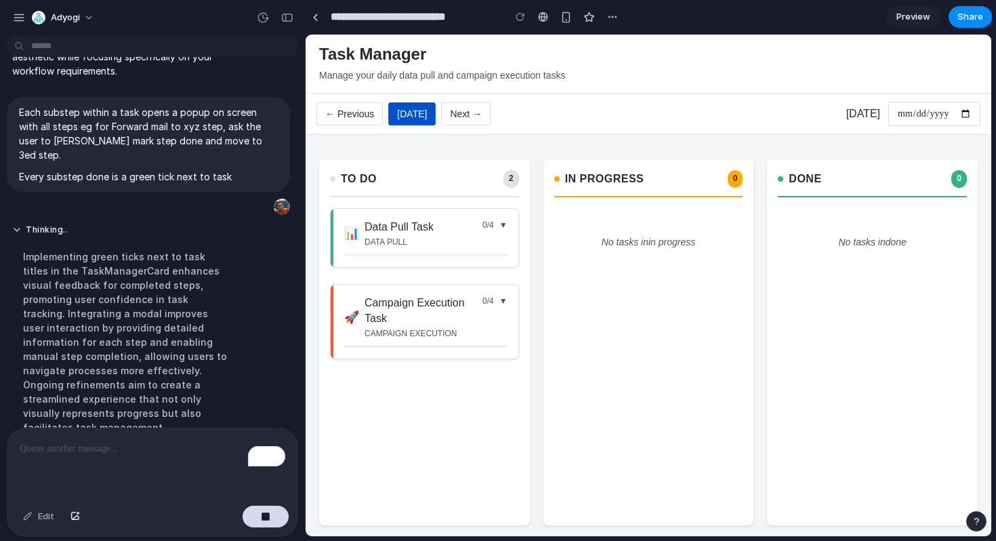
click at [344, 115] on button "← Previous" at bounding box center [350, 113] width 66 height 23
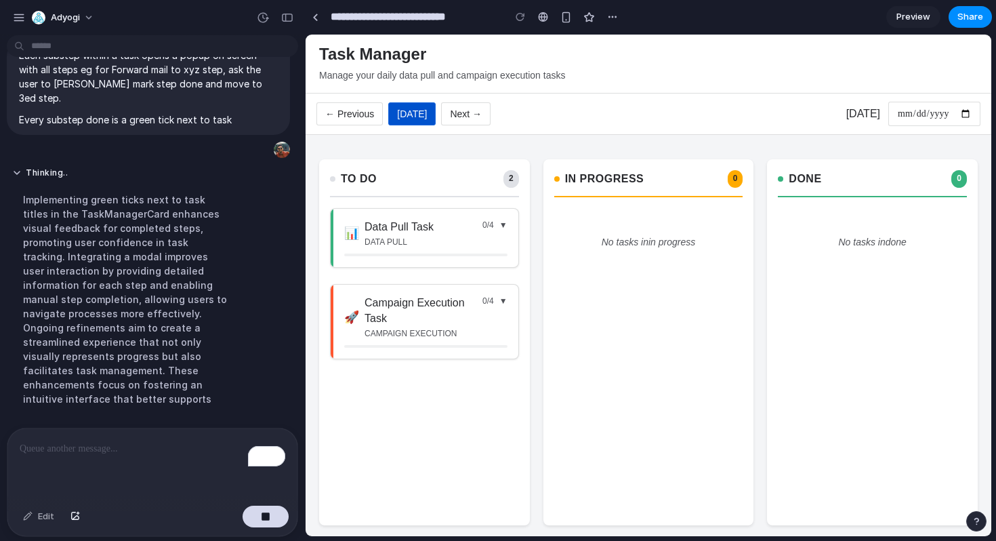
click at [344, 115] on button "← Previous" at bounding box center [350, 113] width 66 height 23
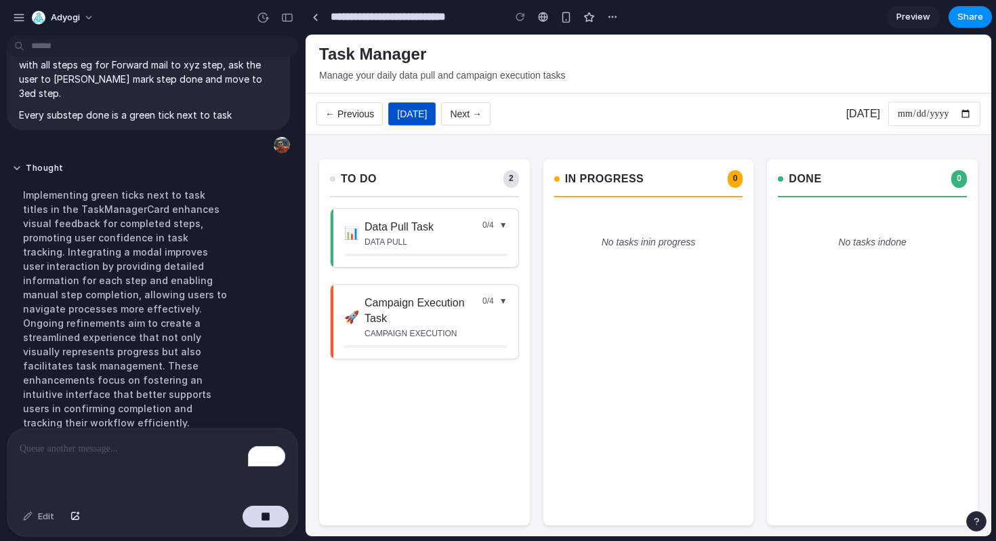
scroll to position [872, 0]
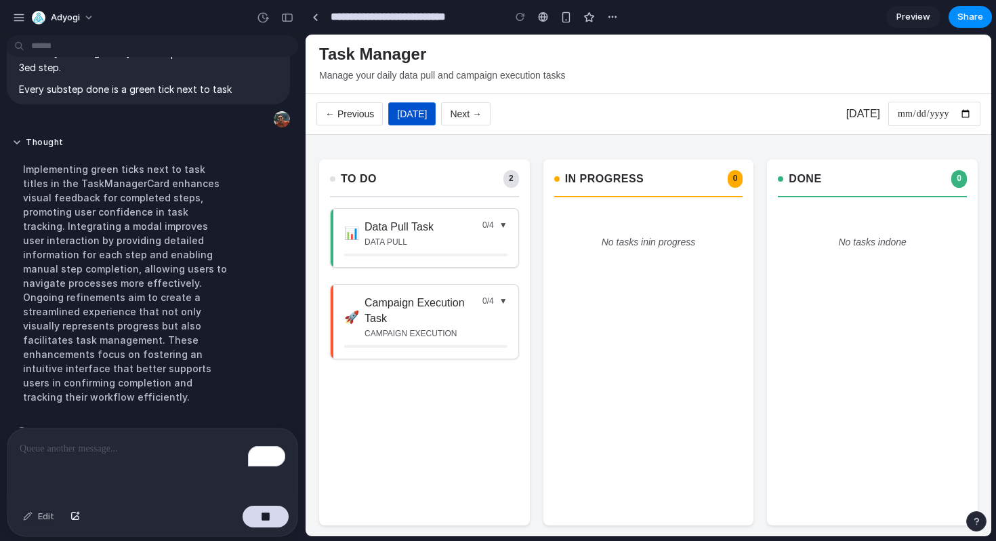
click at [369, 112] on button "← Previous" at bounding box center [350, 113] width 66 height 23
click at [451, 110] on button "Next →" at bounding box center [465, 113] width 49 height 23
click at [413, 113] on button "Today" at bounding box center [411, 113] width 47 height 23
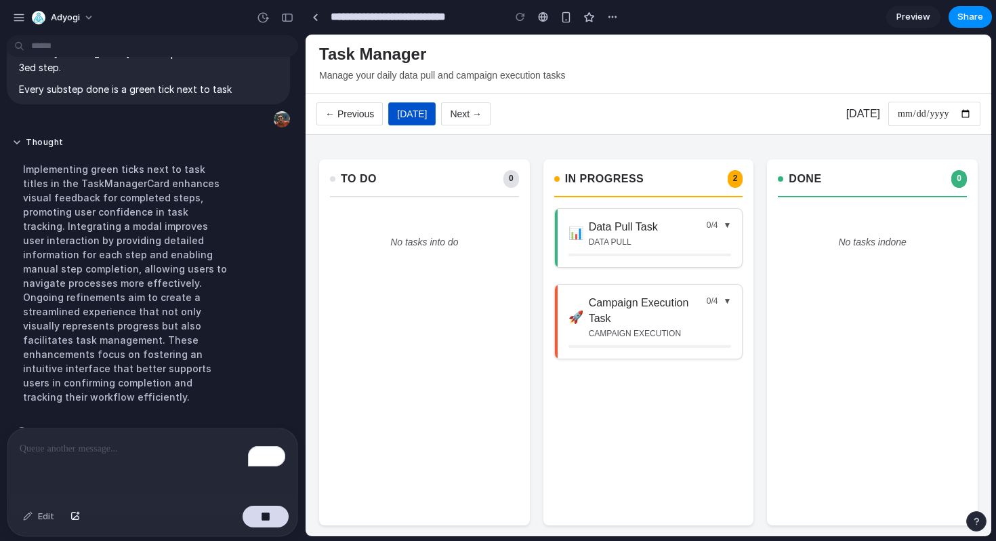
click at [413, 113] on button "Today" at bounding box center [411, 113] width 47 height 23
click at [470, 115] on button "Next →" at bounding box center [465, 113] width 49 height 23
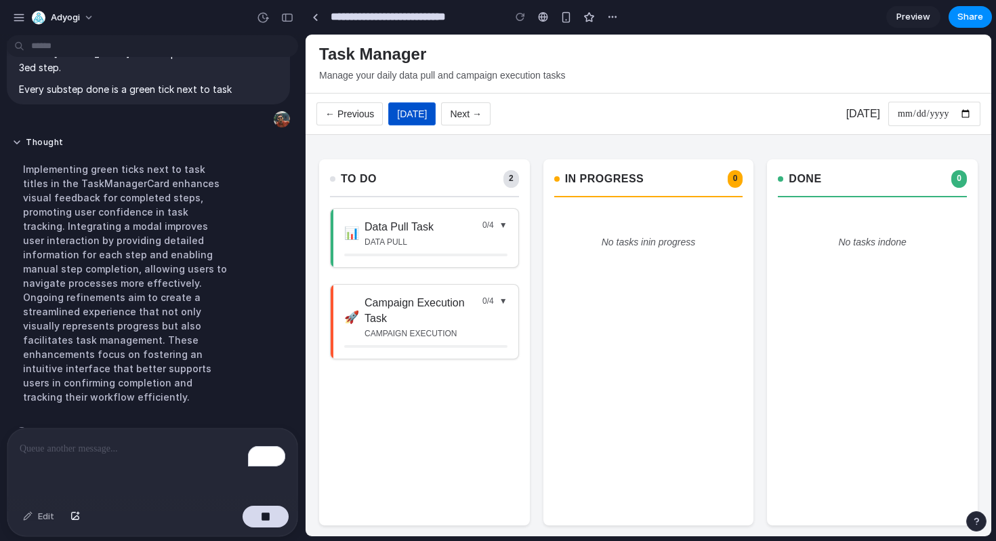
click at [470, 115] on button "Next →" at bounding box center [465, 113] width 49 height 23
click at [413, 110] on button "Today" at bounding box center [411, 113] width 47 height 23
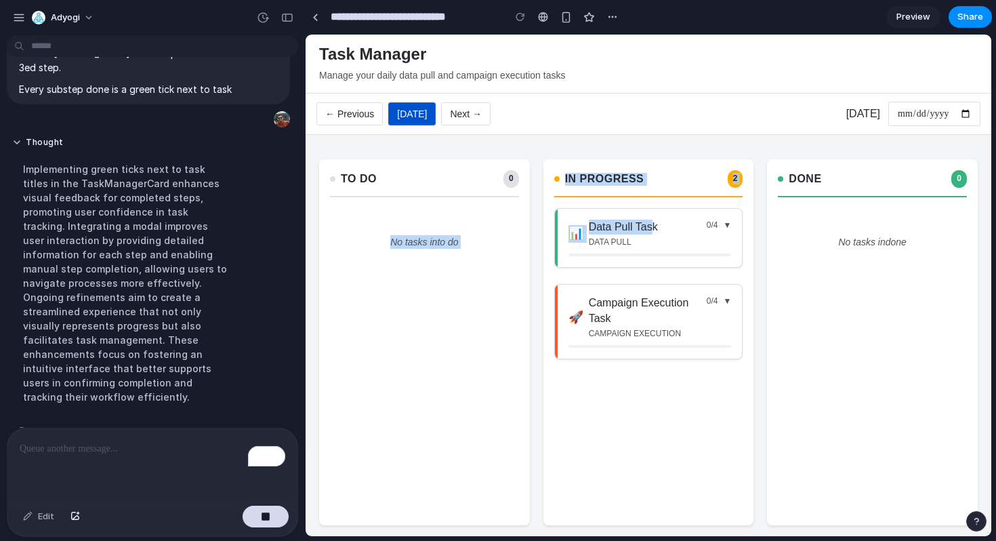
drag, startPoint x: 649, startPoint y: 227, endPoint x: 467, endPoint y: 232, distance: 182.4
click at [467, 232] on div "To Do 0 No tasks in to do In Progress 2 📊 Data Pull Task data pull 0 / 4 ▼ 🚀 Ca…" at bounding box center [649, 342] width 686 height 393
click at [664, 272] on div "📊 Data Pull Task data pull 0 / 4 ▼ 🚀 Campaign Execution Task campaign execution…" at bounding box center [648, 361] width 189 height 307
click at [683, 235] on div "📊 Data Pull Task data pull" at bounding box center [638, 234] width 138 height 29
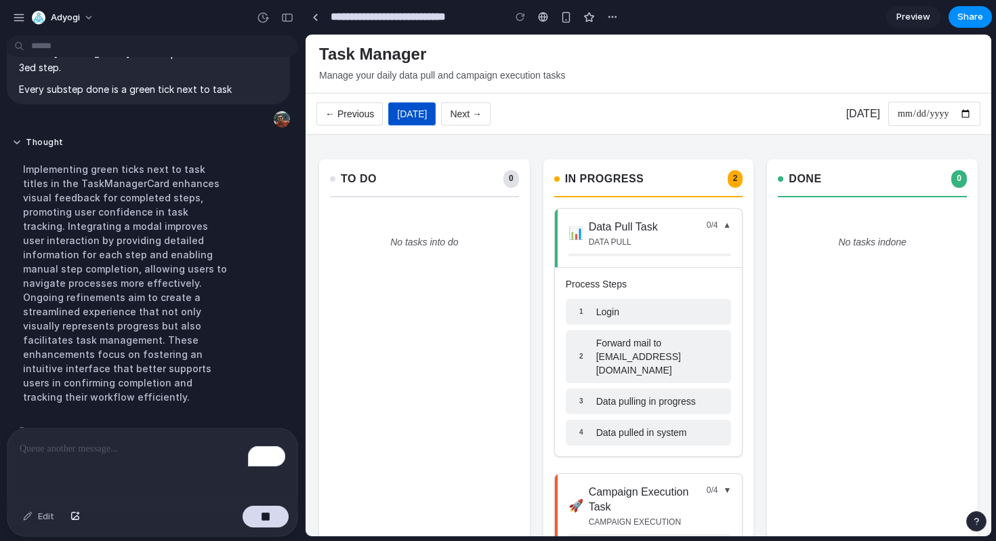
click at [657, 237] on div "📊 Data Pull Task data pull" at bounding box center [638, 234] width 138 height 29
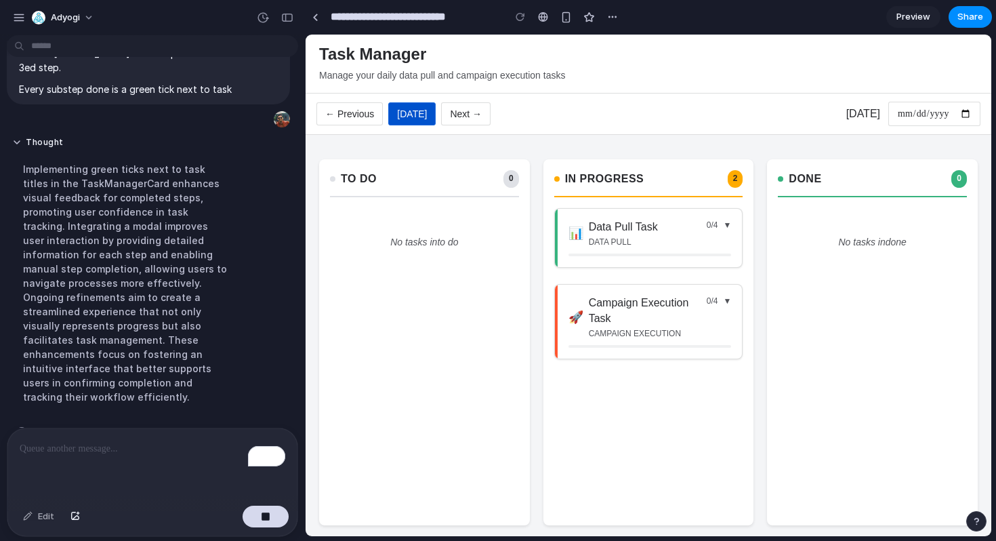
click at [618, 178] on h2 "In Progress" at bounding box center [604, 179] width 79 height 13
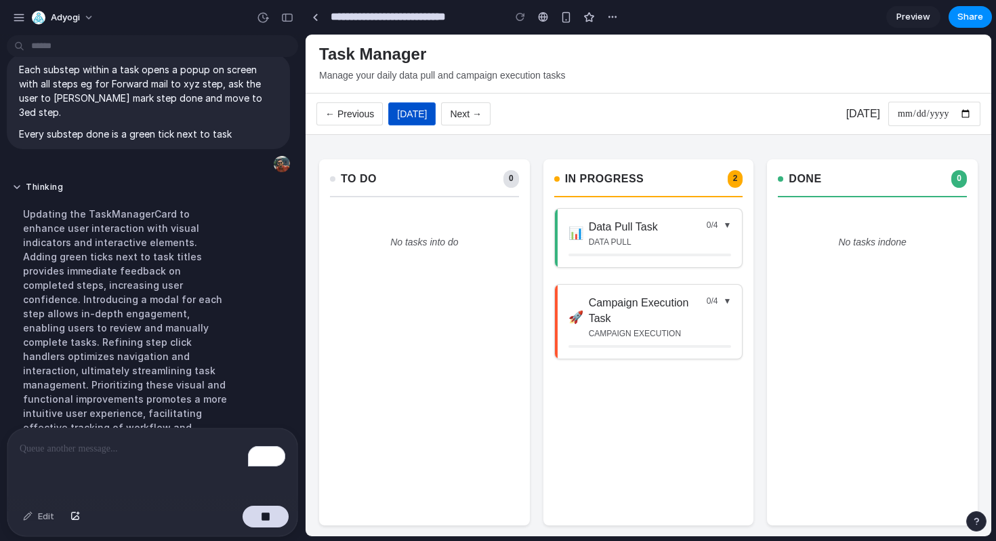
scroll to position [858, 0]
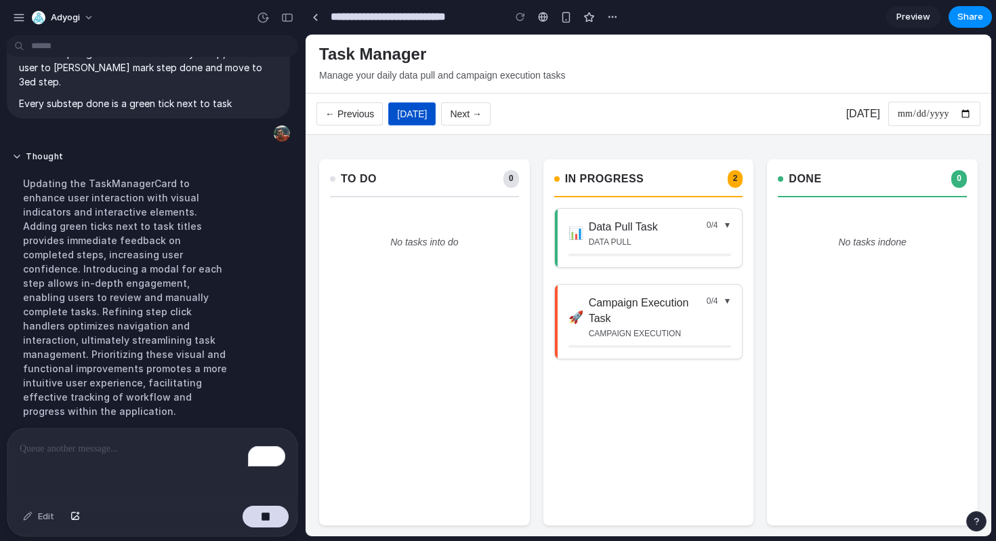
click at [649, 198] on div "In Progress 2 📊 Data Pull Task data pull 0 / 4 ▼ 🚀 Campaign Execution Task camp…" at bounding box center [649, 342] width 211 height 366
click at [645, 208] on div "📊 Data Pull Task data pull 0 / 4 ▼" at bounding box center [648, 238] width 189 height 60
click at [619, 236] on div "Data Pull Task data pull" at bounding box center [623, 234] width 69 height 29
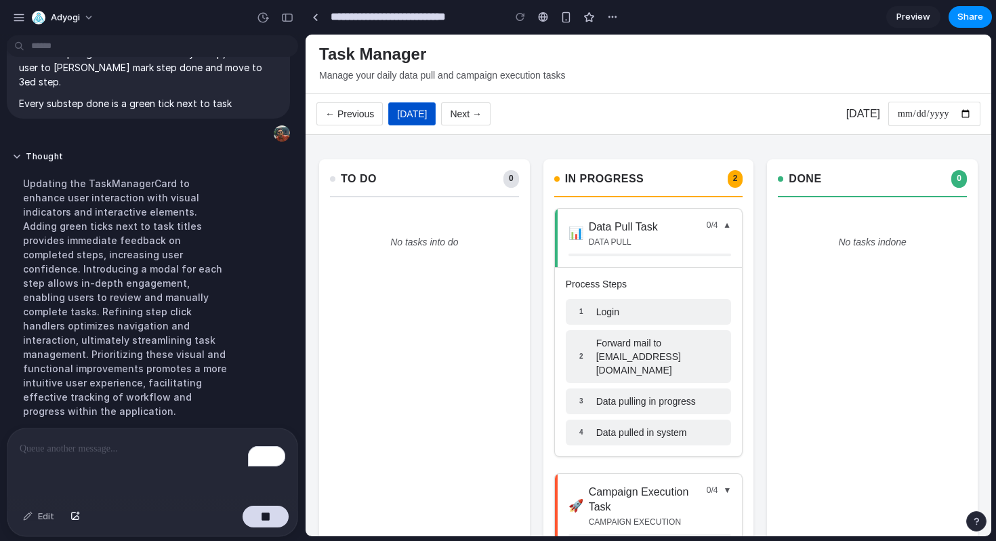
click at [628, 325] on div "1 Login 2 Forward mail to xyz@gmail.com 3 Data pulling in progress 4 Data pulle…" at bounding box center [649, 372] width 166 height 146
click at [628, 314] on div "1 Login" at bounding box center [649, 312] width 166 height 26
click at [628, 335] on div "2 Forward mail to xyz@gmail.com" at bounding box center [649, 356] width 166 height 53
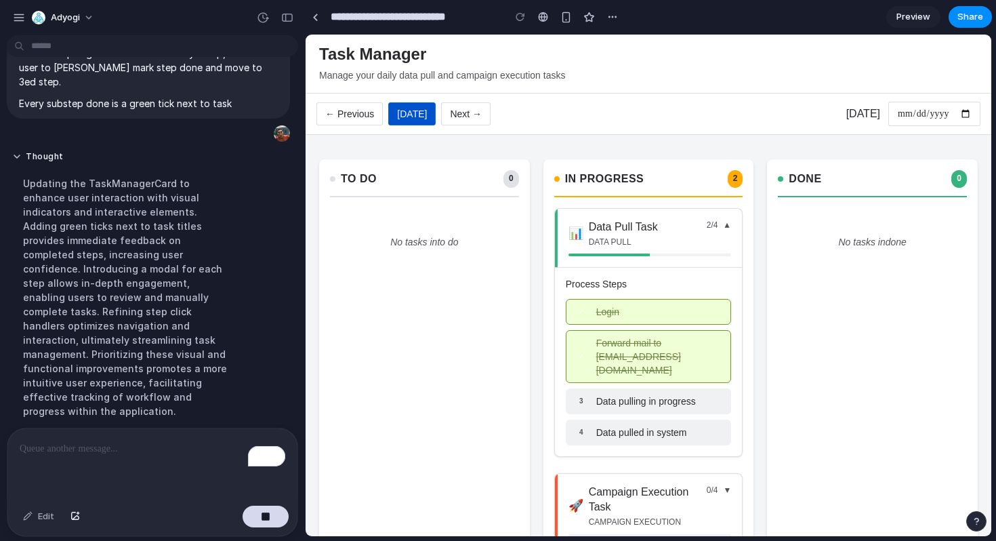
click at [634, 394] on span "Data pulling in progress" at bounding box center [646, 401] width 100 height 14
click at [637, 426] on span "Data pulled in system" at bounding box center [641, 433] width 91 height 14
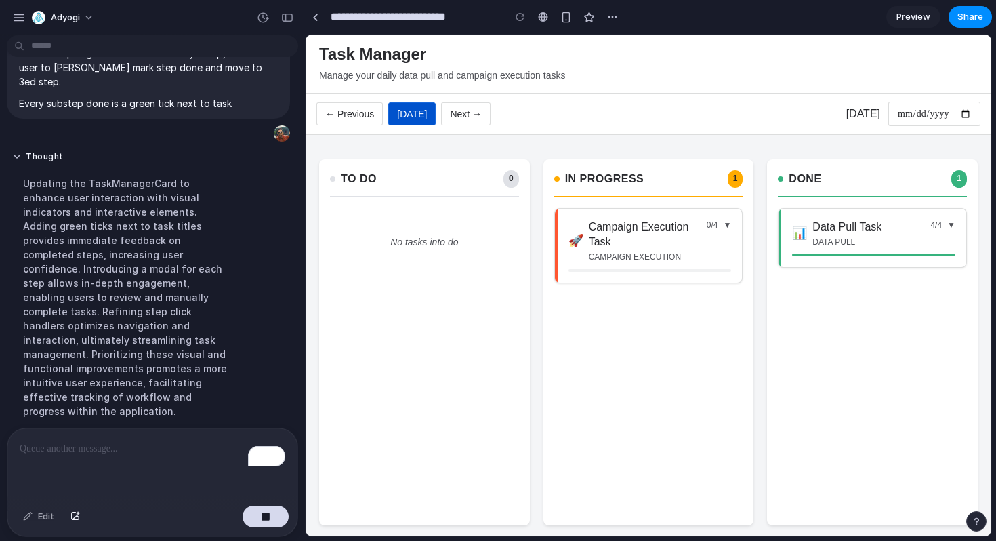
click at [650, 230] on h3 "Campaign Execution Task" at bounding box center [648, 235] width 118 height 30
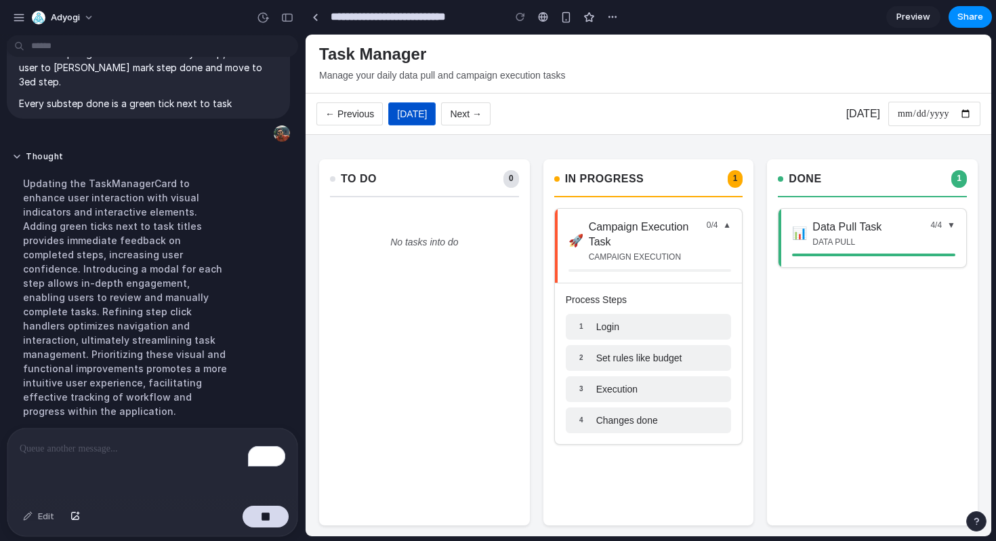
click at [623, 327] on div "1 Login" at bounding box center [649, 327] width 166 height 26
click at [623, 390] on span "Execution" at bounding box center [616, 389] width 41 height 14
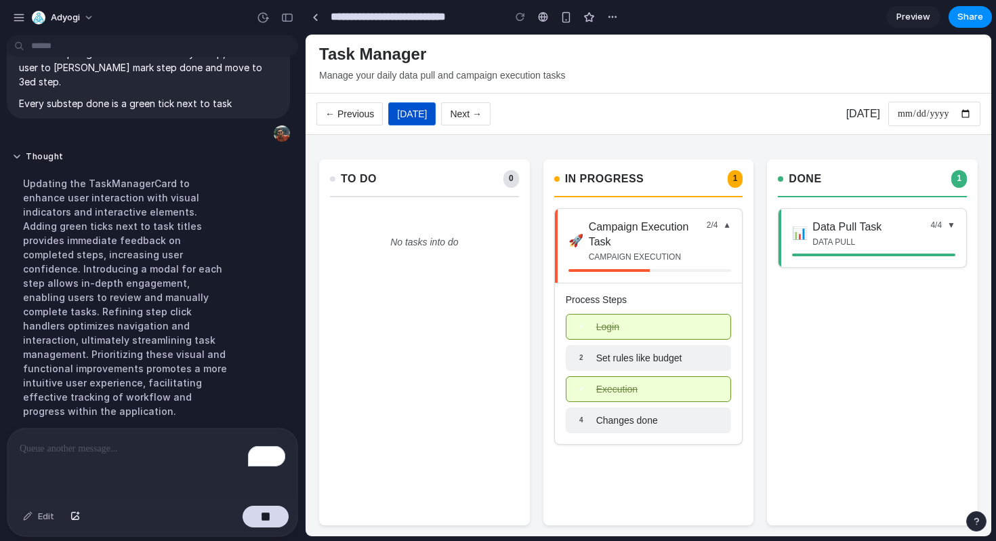
click at [144, 440] on div "Switchi" at bounding box center [156, 447] width 281 height 14
click at [462, 117] on button "Next →" at bounding box center [465, 113] width 49 height 23
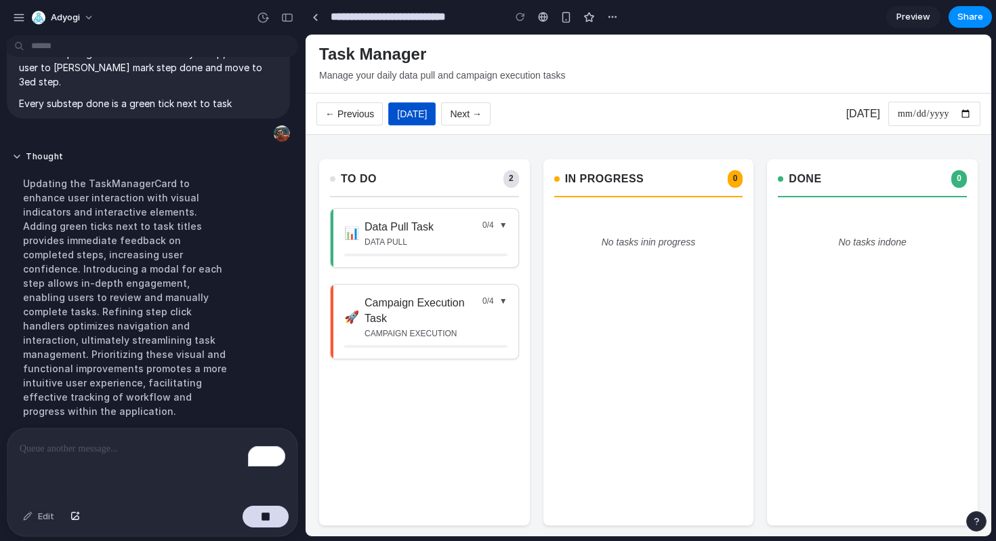
click at [359, 115] on button "← Previous" at bounding box center [350, 113] width 66 height 23
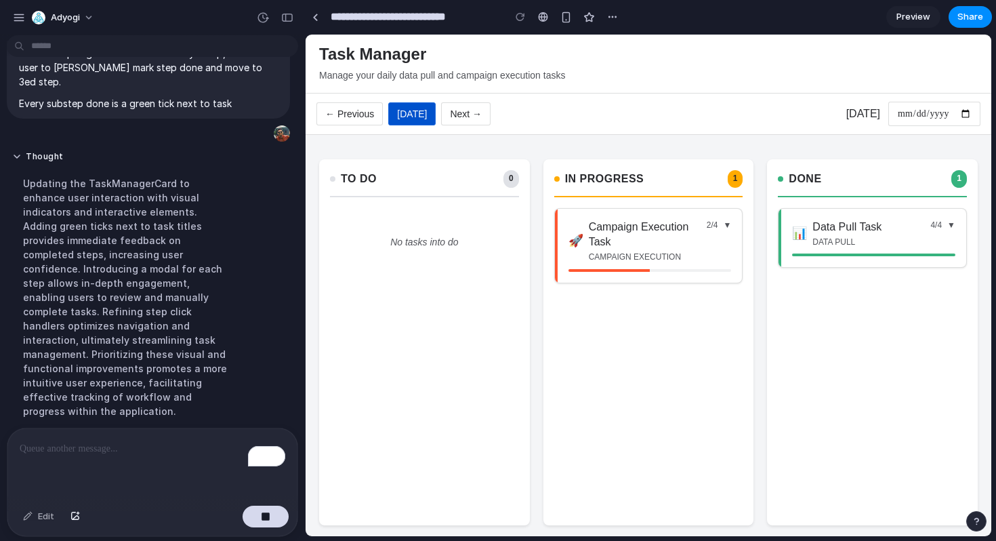
click at [359, 115] on button "← Previous" at bounding box center [350, 113] width 66 height 23
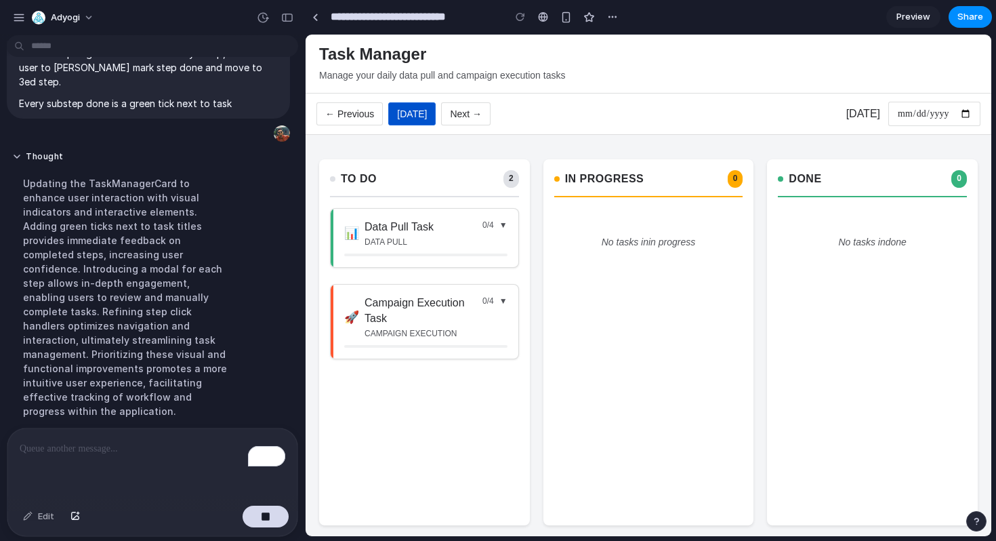
click at [441, 114] on button "Next →" at bounding box center [465, 113] width 49 height 23
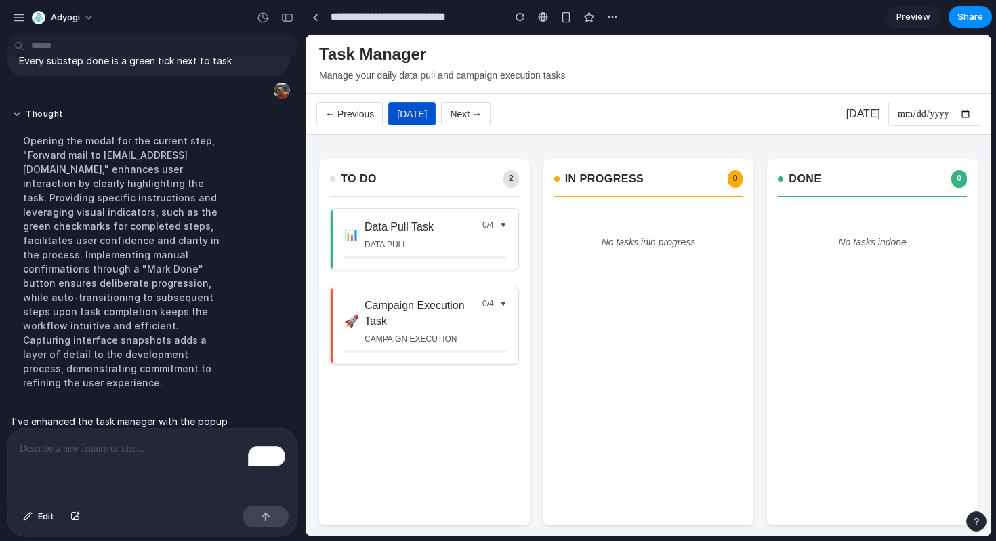
scroll to position [1057, 0]
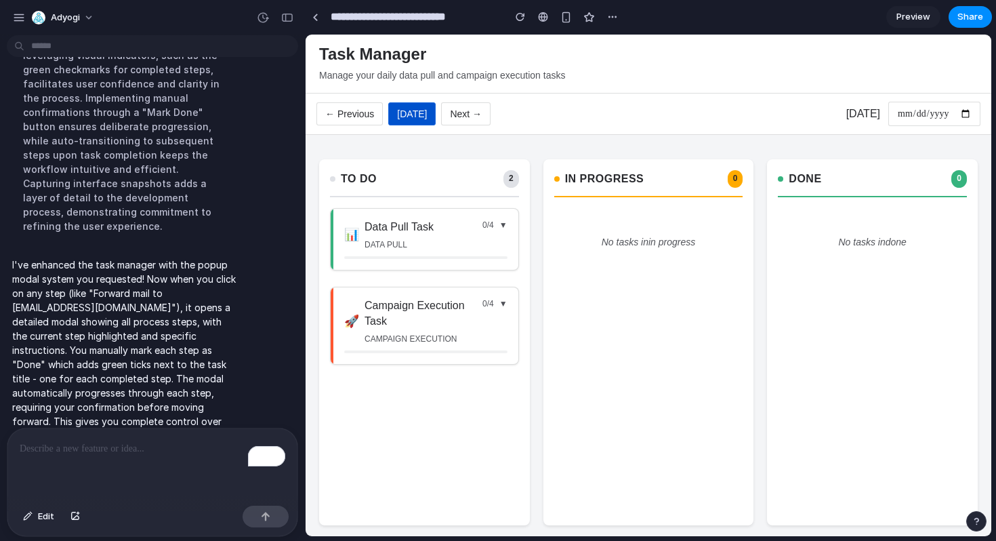
click at [492, 229] on span "0 / 4" at bounding box center [489, 226] width 12 height 12
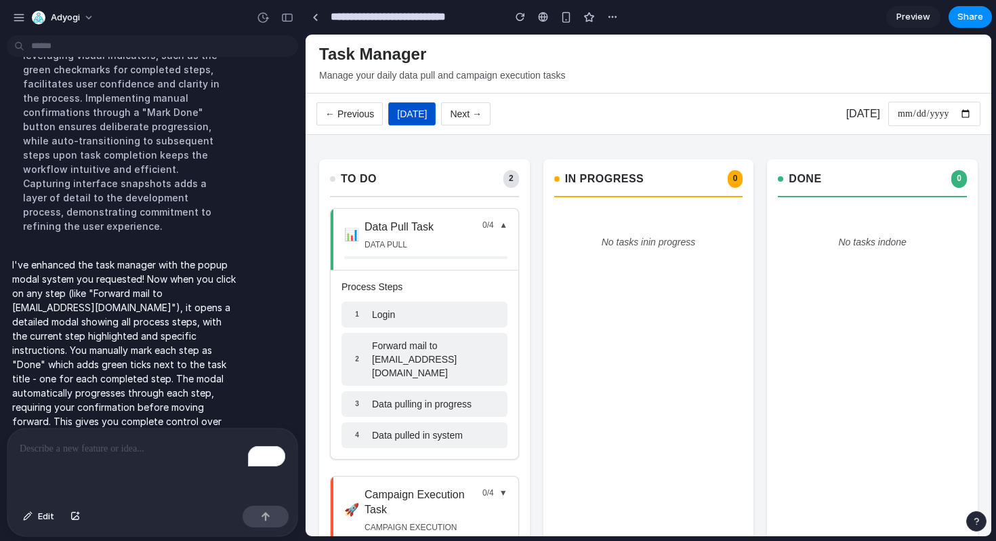
click at [395, 314] on span "Login" at bounding box center [383, 315] width 23 height 14
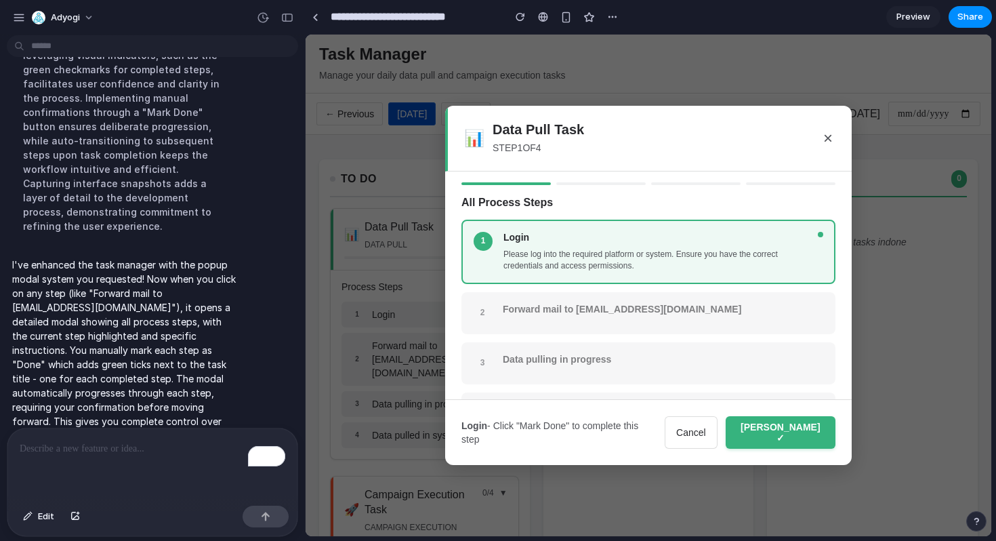
scroll to position [35, 0]
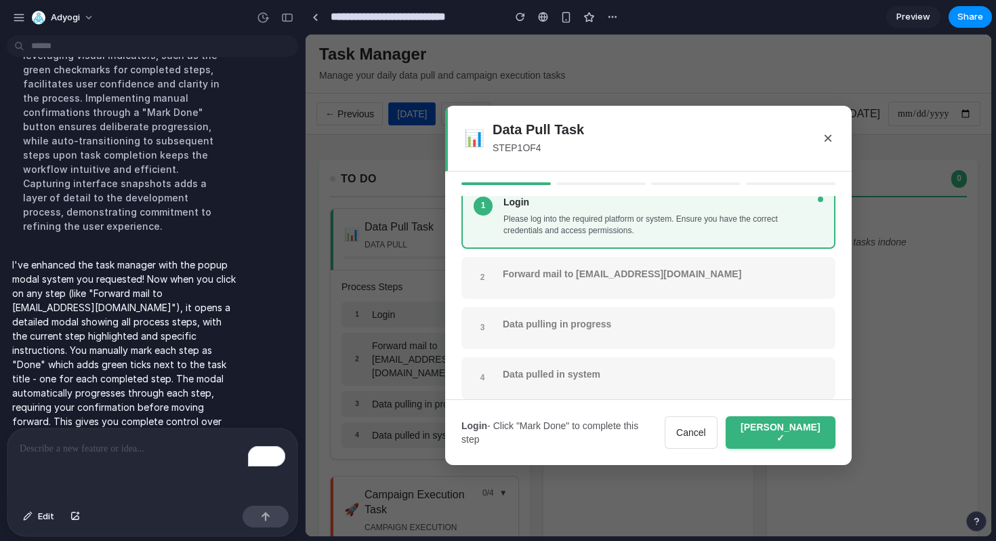
click at [550, 277] on h4 "Forward mail to xyz@gmail.com" at bounding box center [663, 274] width 321 height 12
click at [805, 437] on button "Mark Done ✓" at bounding box center [781, 432] width 110 height 33
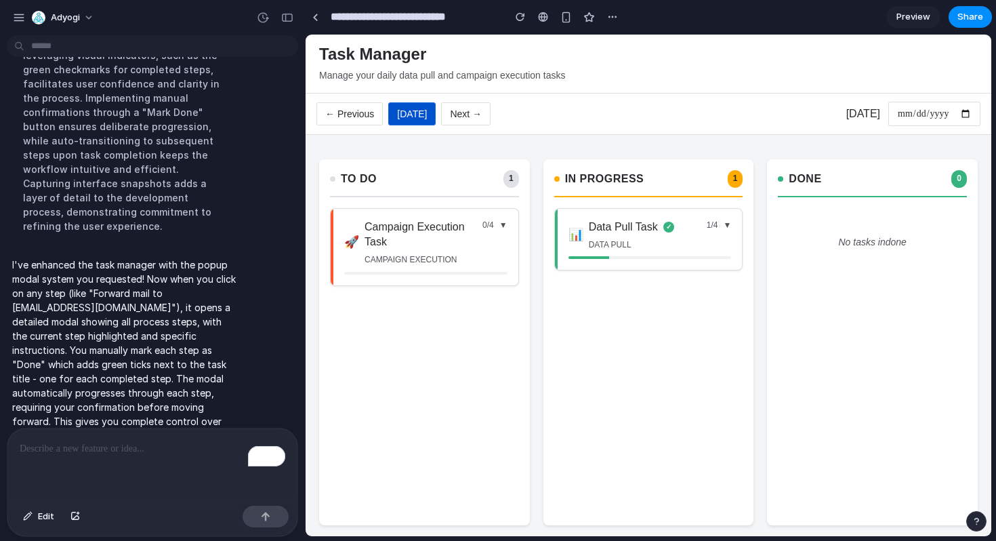
click at [609, 233] on h3 "Data Pull Task" at bounding box center [623, 227] width 69 height 15
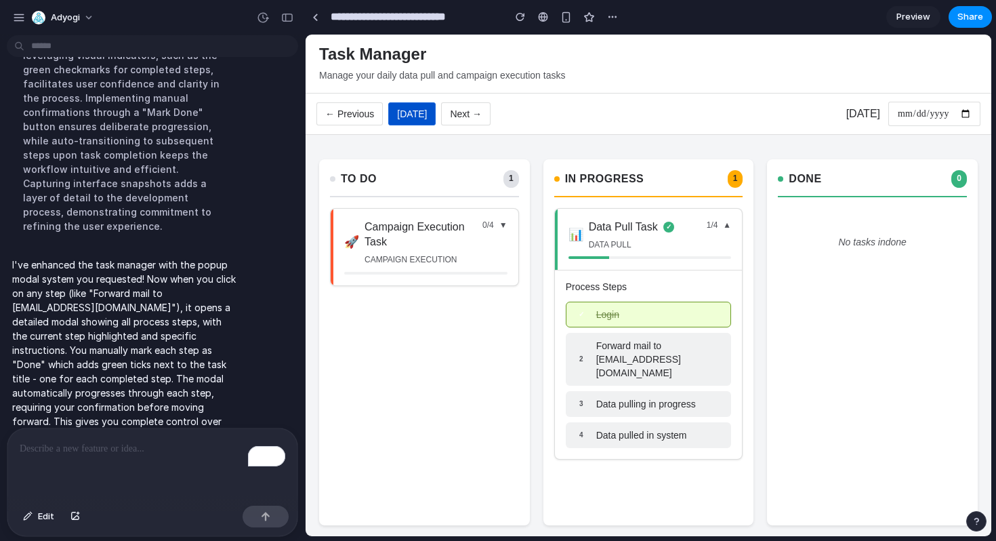
click at [620, 343] on span "Forward mail to xyz@gmail.com" at bounding box center [659, 359] width 127 height 41
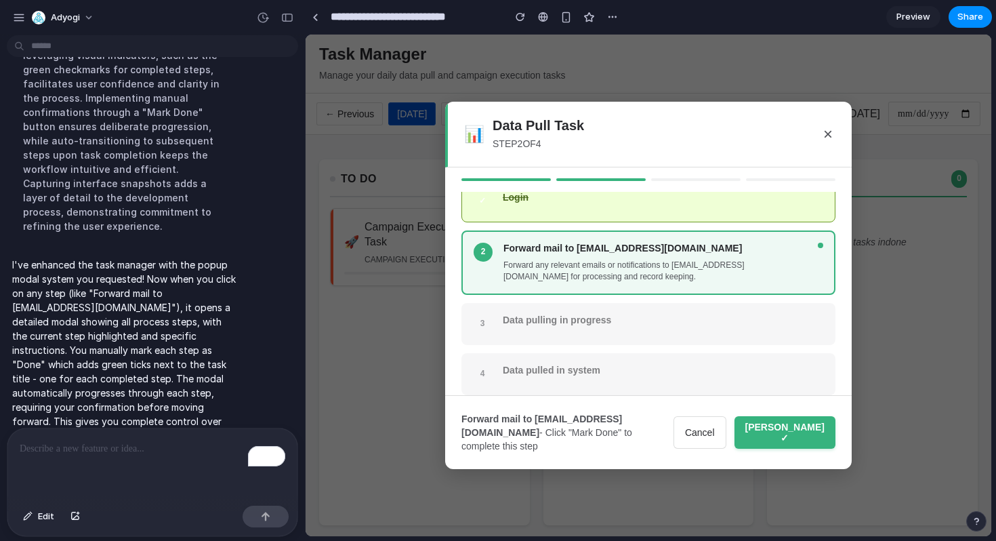
click at [576, 257] on div "Forward mail to xyz@gmail.com Forward any relevant emails or notifications to x…" at bounding box center [656, 263] width 304 height 40
click at [805, 436] on button "Mark Done ✓" at bounding box center [785, 432] width 101 height 33
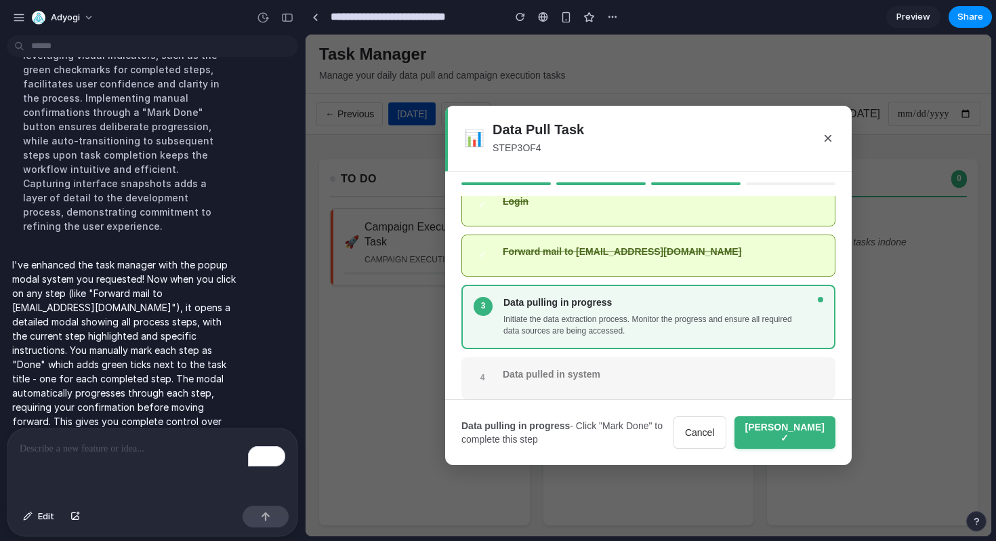
click at [807, 432] on button "Mark Done ✓" at bounding box center [785, 432] width 101 height 33
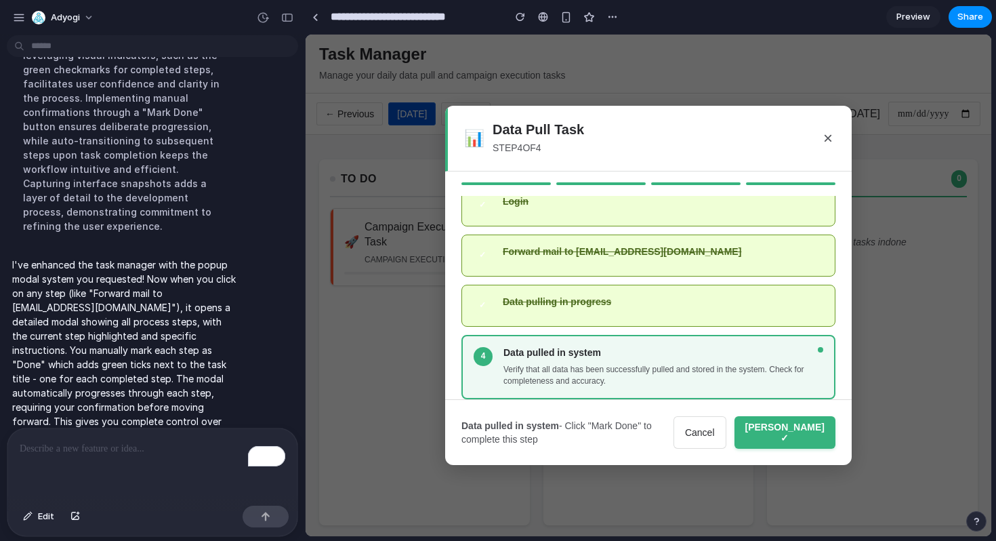
click at [795, 435] on button "Mark Done ✓" at bounding box center [785, 432] width 101 height 33
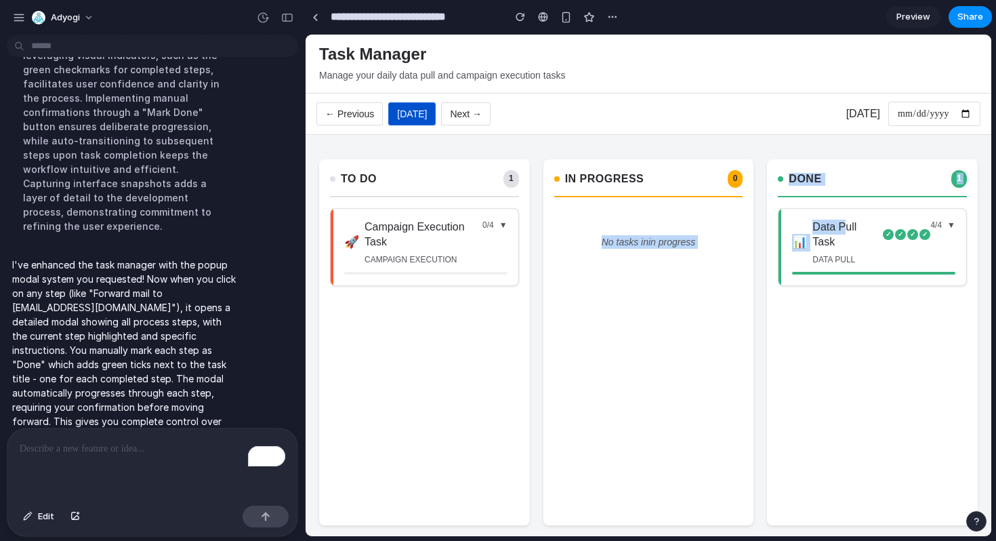
drag, startPoint x: 844, startPoint y: 224, endPoint x: 675, endPoint y: 224, distance: 168.8
click at [674, 224] on div "To Do 1 🚀 Campaign Execution Task campaign execution 0 / 4 ▼ In Progress 0 No t…" at bounding box center [649, 342] width 686 height 393
click at [643, 214] on div "No tasks in in progress" at bounding box center [648, 242] width 189 height 68
click at [354, 110] on button "← Previous" at bounding box center [350, 113] width 66 height 23
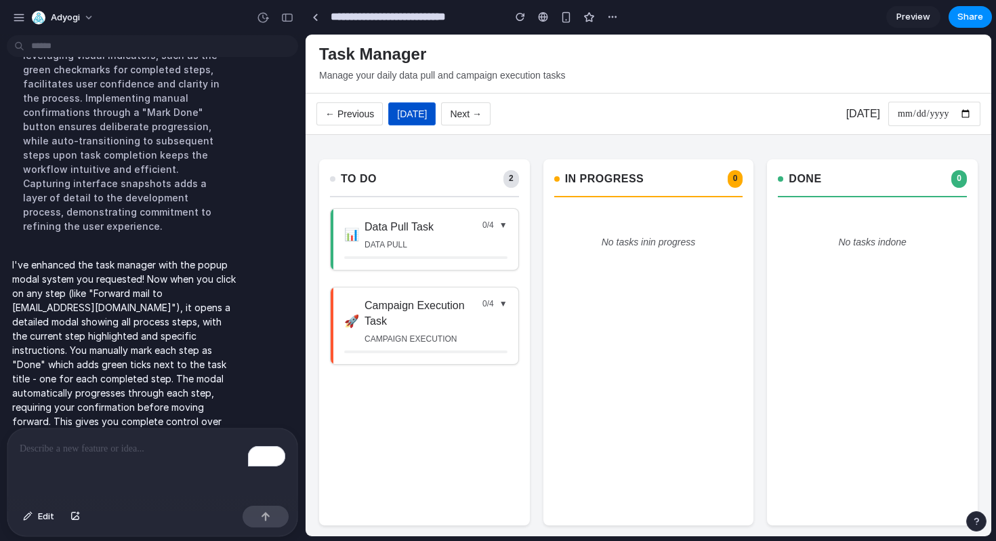
click at [354, 110] on button "← Previous" at bounding box center [350, 113] width 66 height 23
click at [401, 302] on h3 "Campaign Execution Task" at bounding box center [421, 313] width 113 height 30
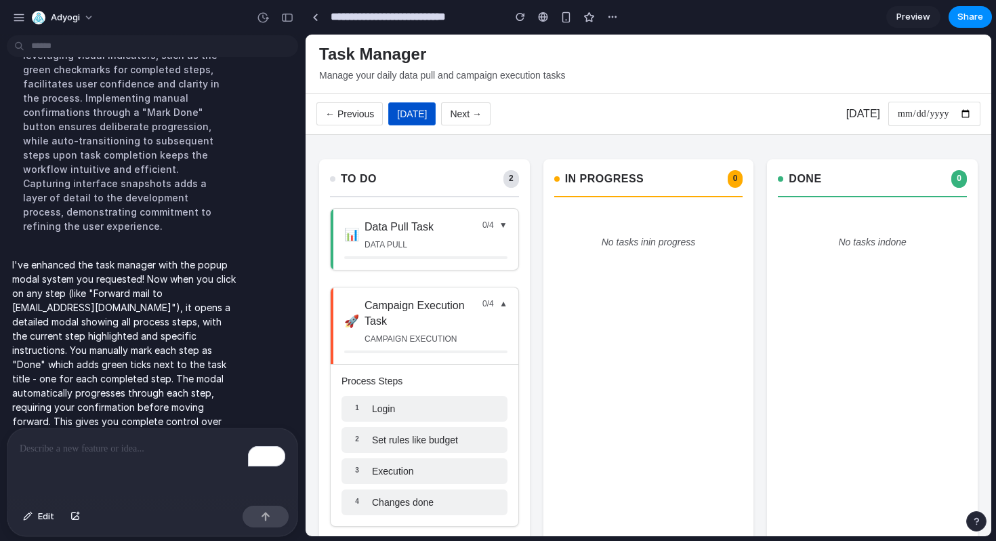
click at [391, 408] on span "Login" at bounding box center [383, 409] width 23 height 14
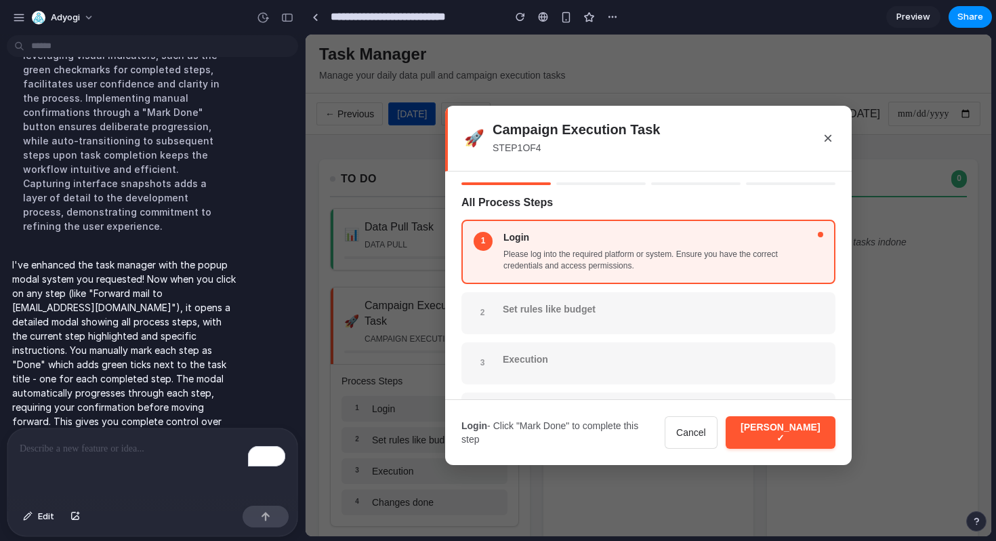
click at [784, 438] on button "Mark Done ✓" at bounding box center [781, 432] width 110 height 33
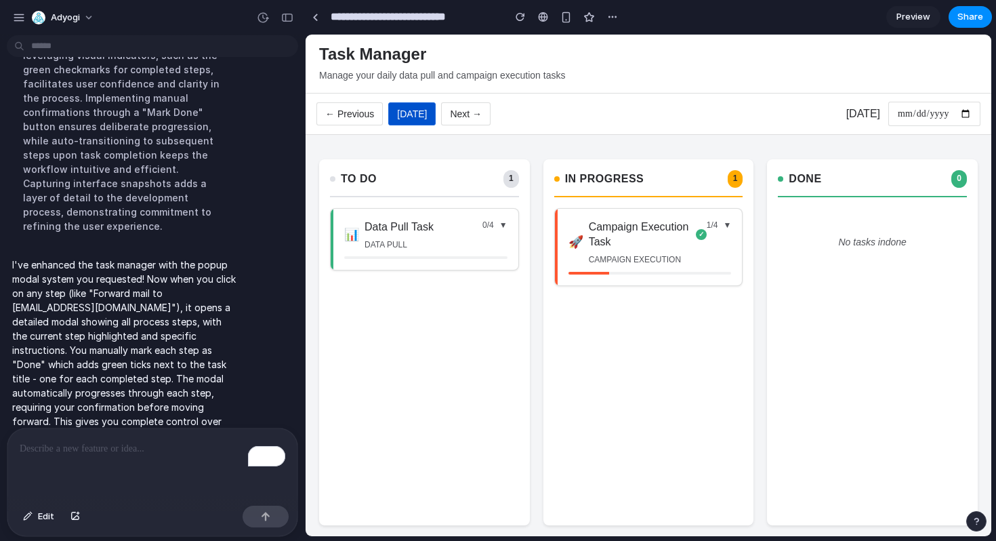
click at [609, 235] on h3 "Campaign Execution Task" at bounding box center [640, 235] width 102 height 30
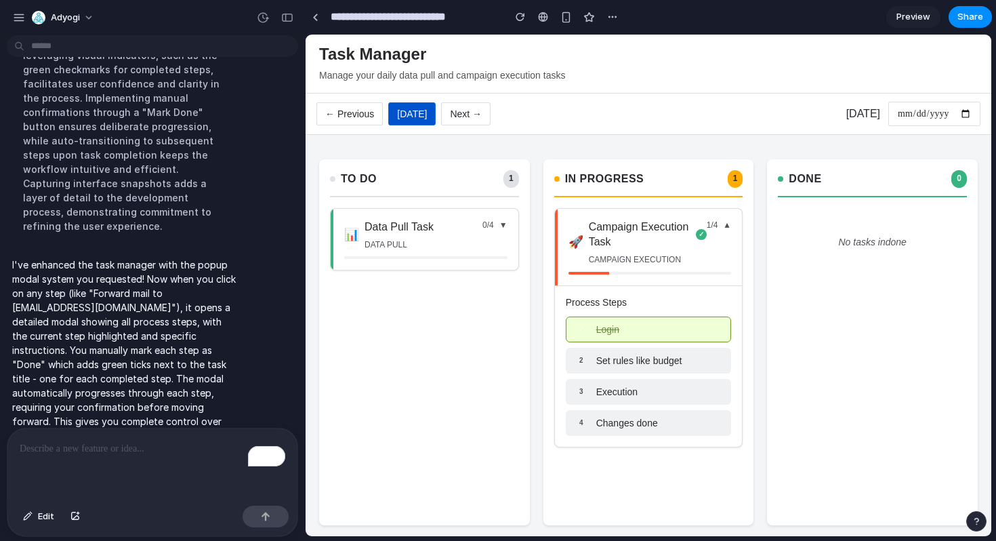
click at [629, 360] on span "Set rules like budget" at bounding box center [639, 361] width 86 height 14
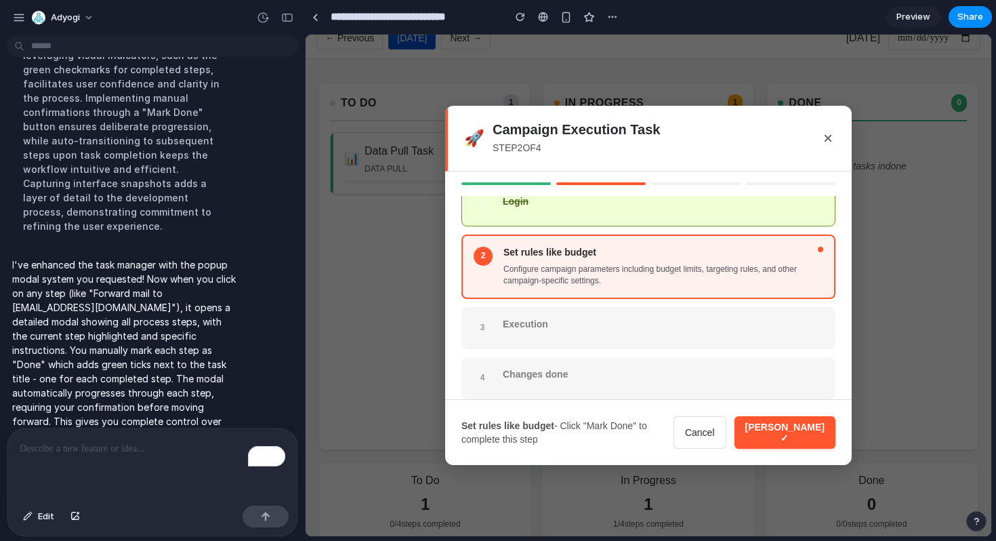
scroll to position [94, 0]
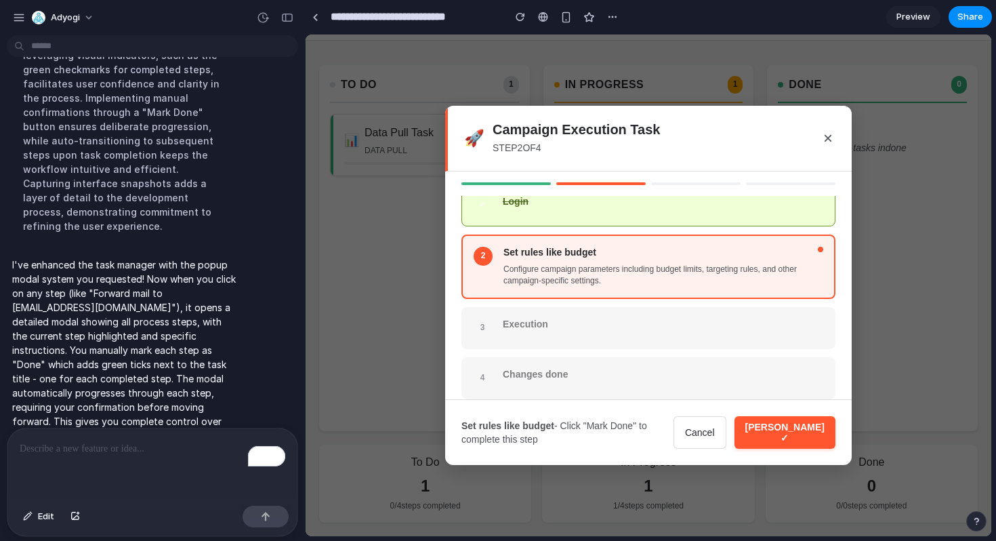
click at [826, 134] on button "×" at bounding box center [828, 138] width 15 height 24
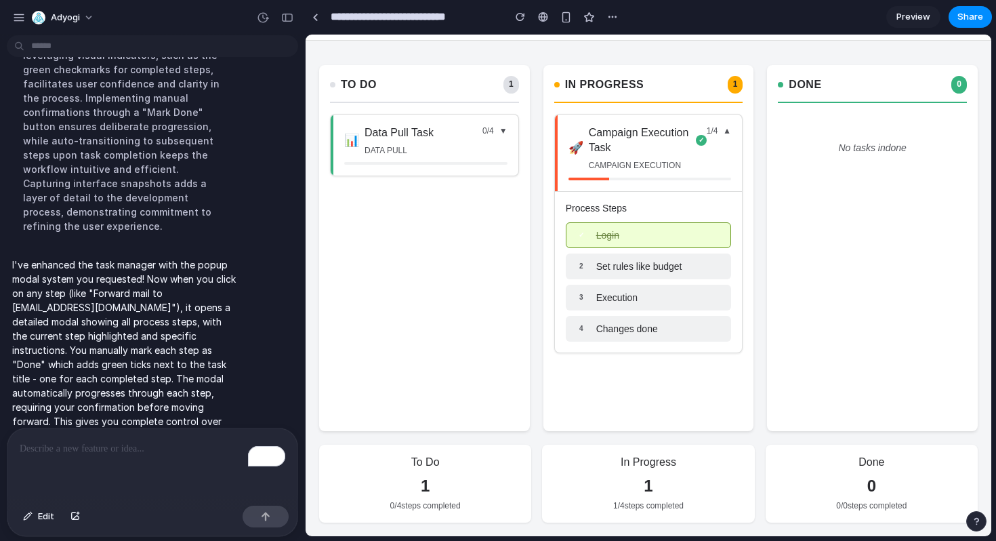
scroll to position [0, 0]
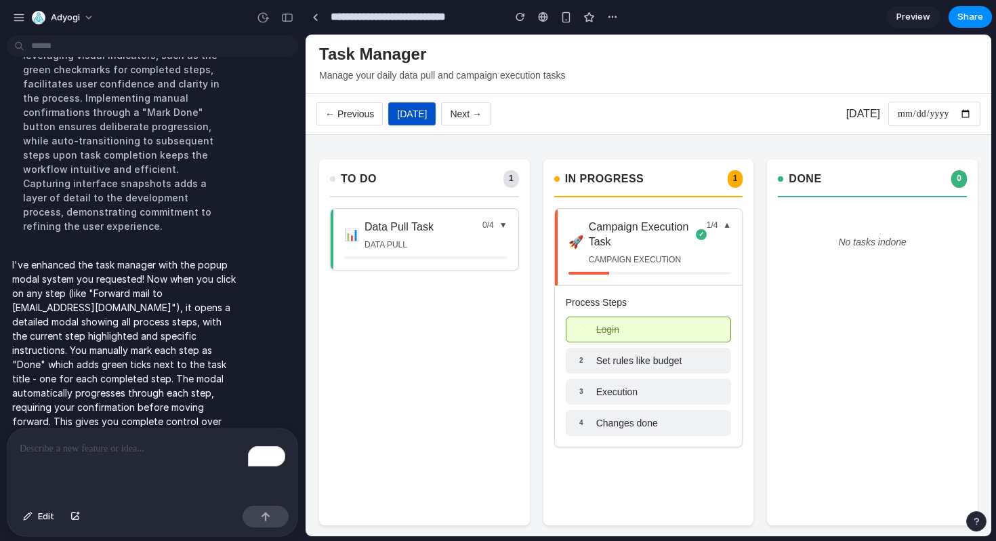
click at [367, 109] on button "← Previous" at bounding box center [350, 113] width 66 height 23
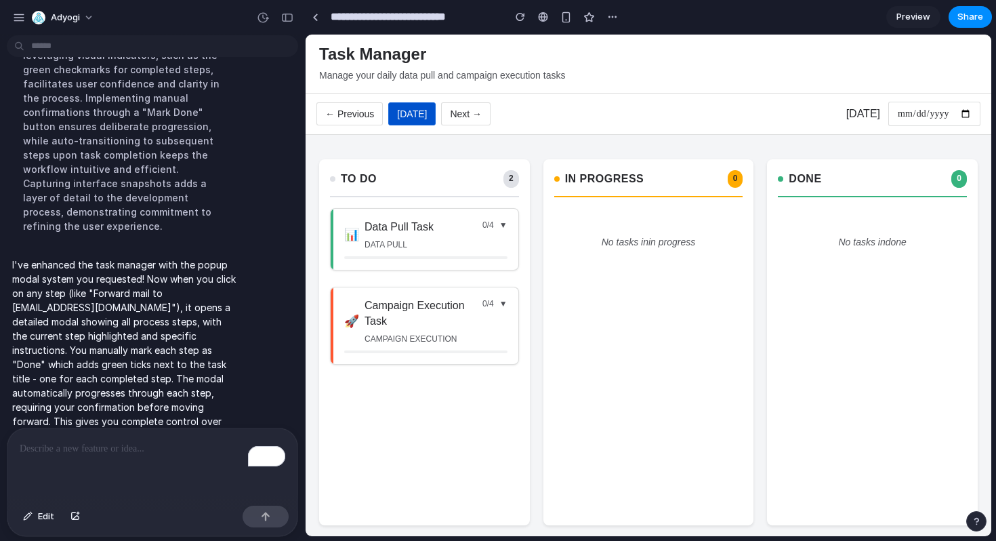
click at [409, 237] on div "Data Pull Task data pull" at bounding box center [424, 236] width 118 height 32
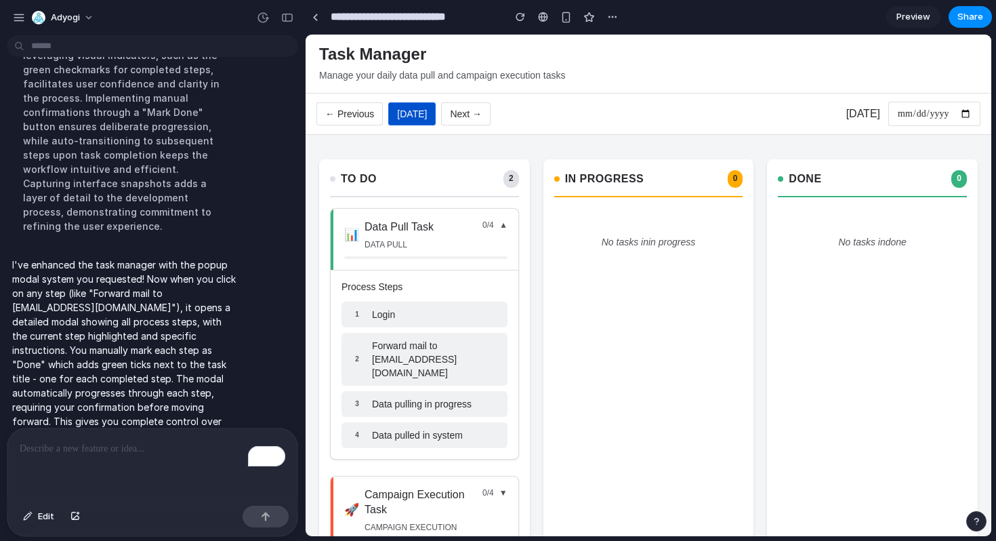
scroll to position [27, 0]
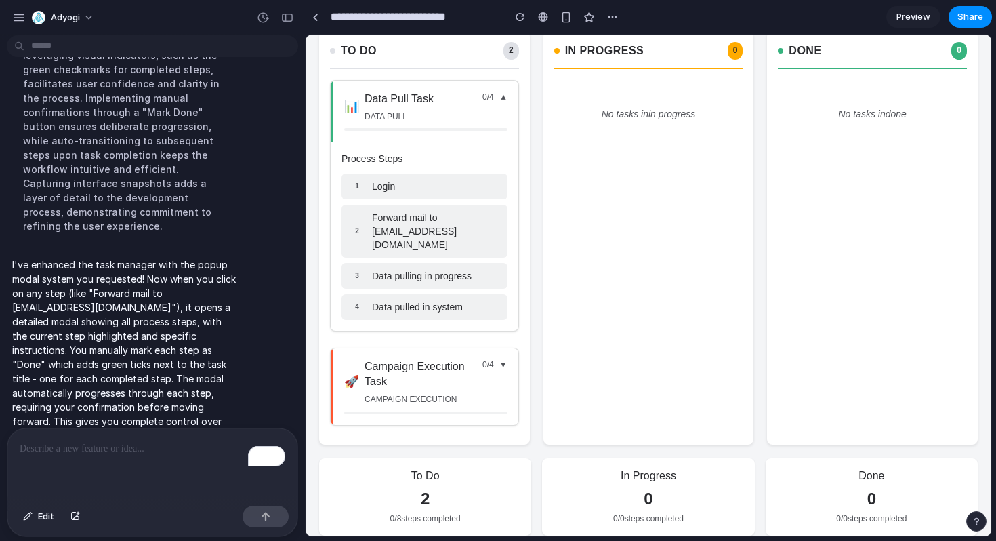
click at [415, 366] on h3 "Campaign Execution Task" at bounding box center [421, 374] width 113 height 30
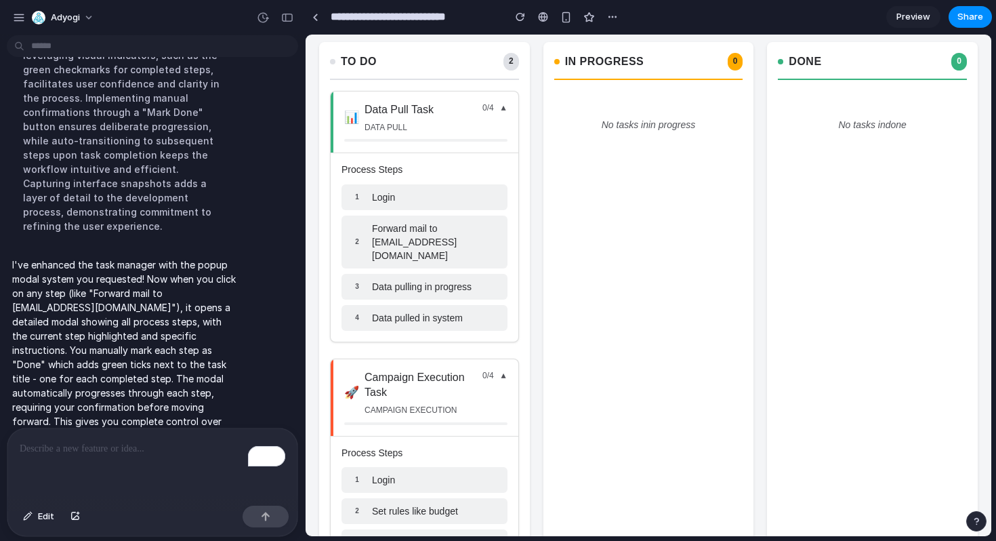
scroll to position [115, 0]
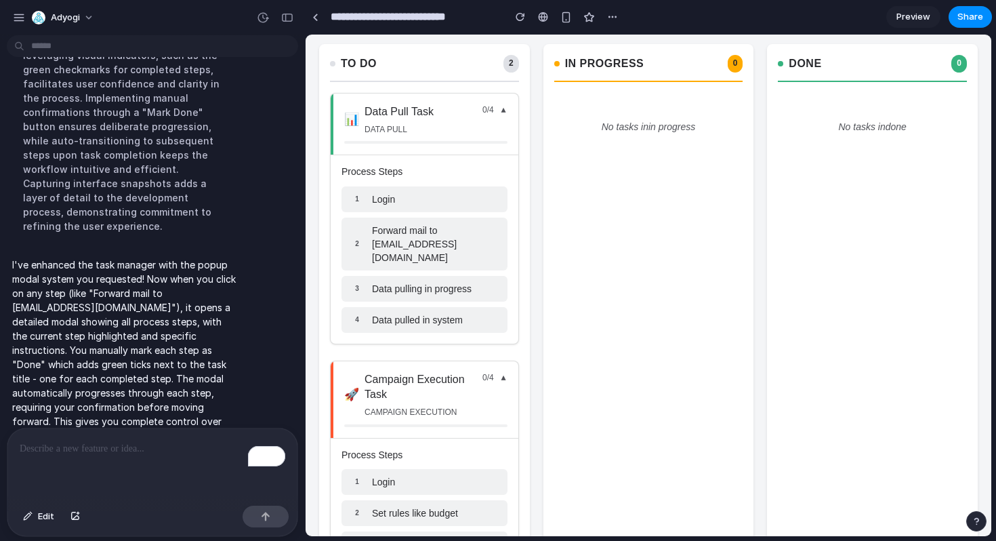
click at [403, 199] on div "1 Login" at bounding box center [425, 199] width 166 height 26
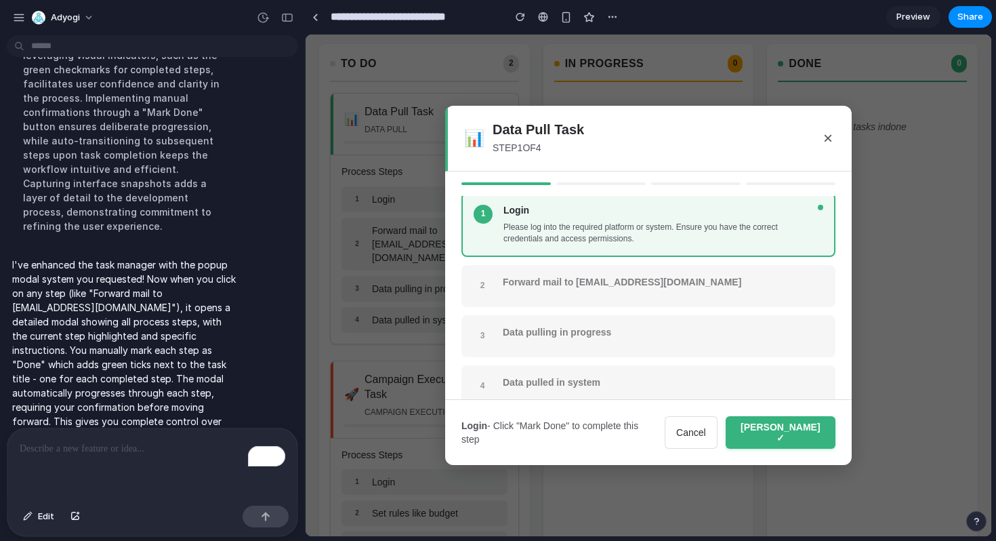
scroll to position [35, 0]
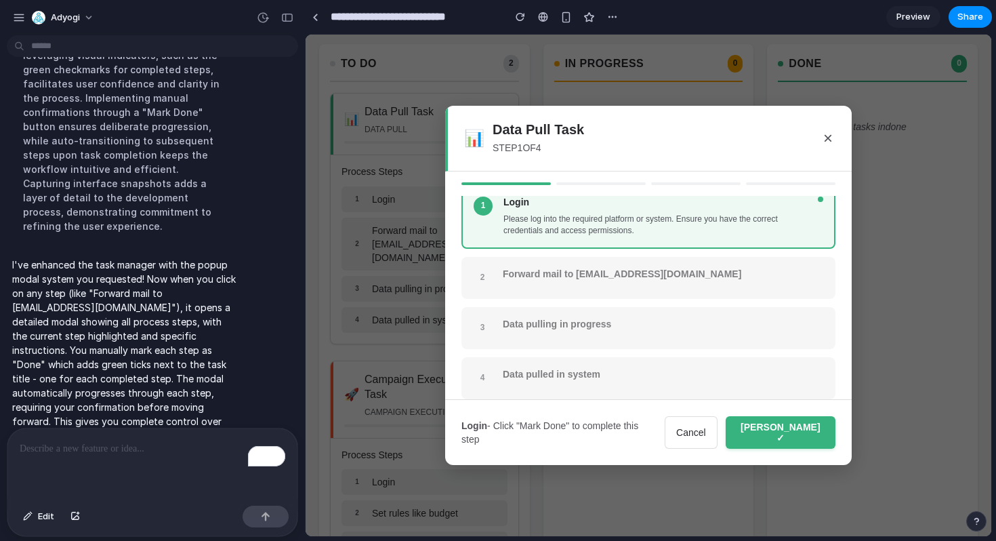
click at [826, 142] on button "×" at bounding box center [828, 138] width 15 height 24
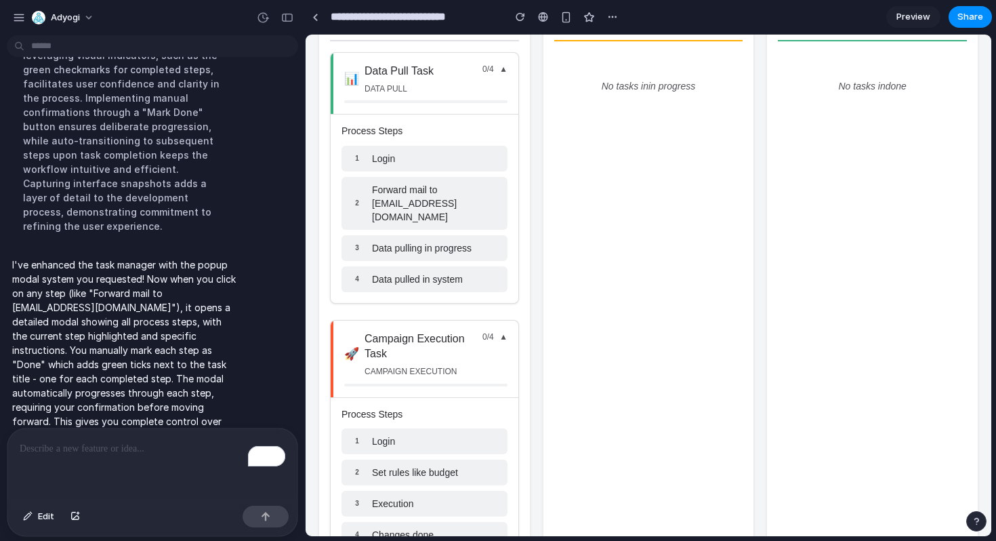
scroll to position [0, 0]
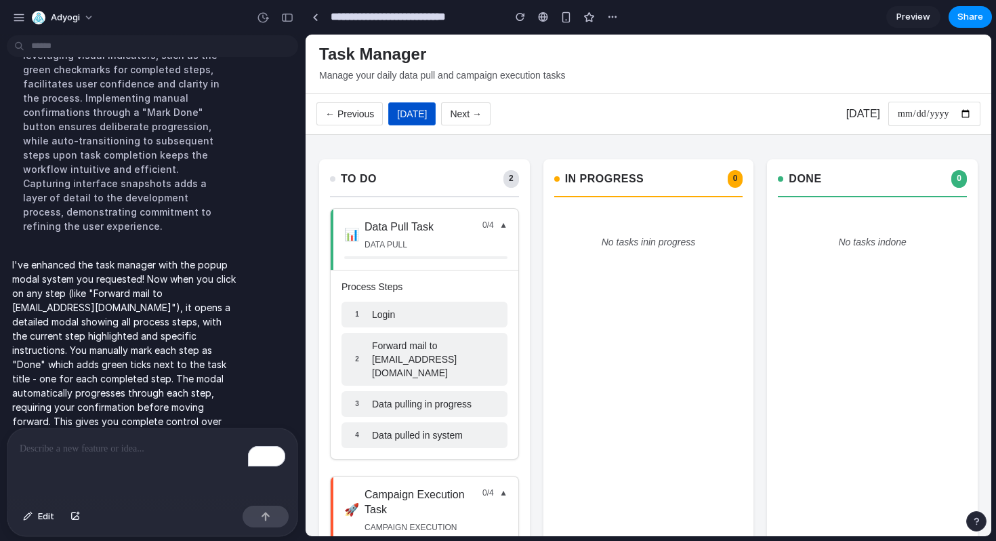
click at [354, 115] on button "← Previous" at bounding box center [350, 113] width 66 height 23
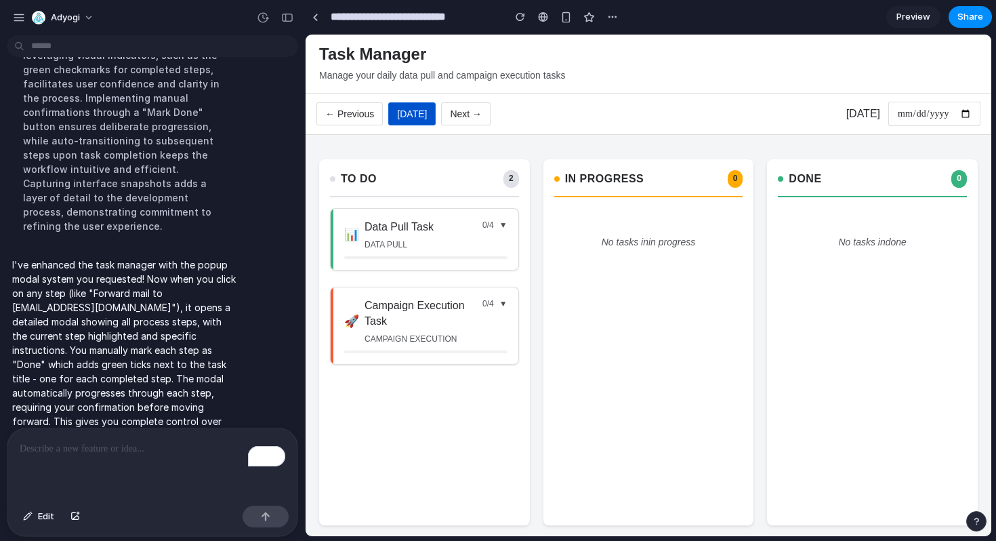
click at [354, 115] on button "← Previous" at bounding box center [350, 113] width 66 height 23
click at [459, 123] on button "Next →" at bounding box center [465, 113] width 49 height 23
type input "**********"
click at [420, 217] on div "📊 Data Pull Task data pull 0 / 4 ▼" at bounding box center [425, 240] width 188 height 62
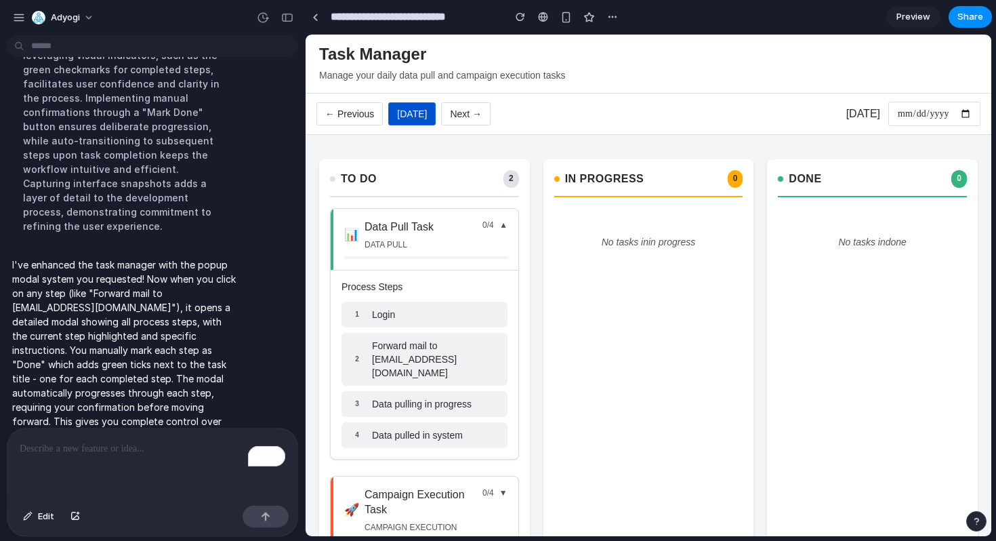
click at [399, 346] on span "Forward mail to xyz@gmail.com" at bounding box center [435, 359] width 127 height 41
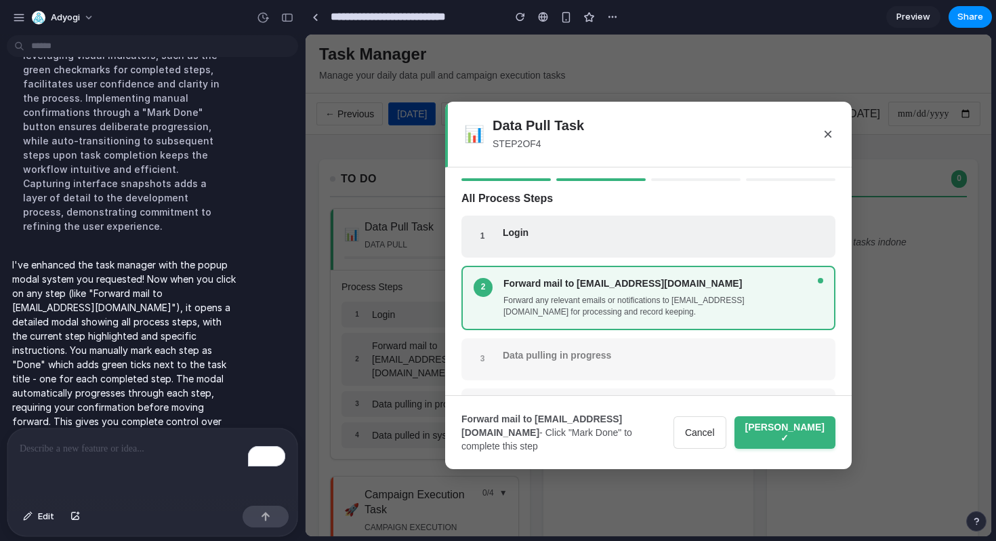
click at [811, 427] on button "Mark Done ✓" at bounding box center [785, 432] width 101 height 33
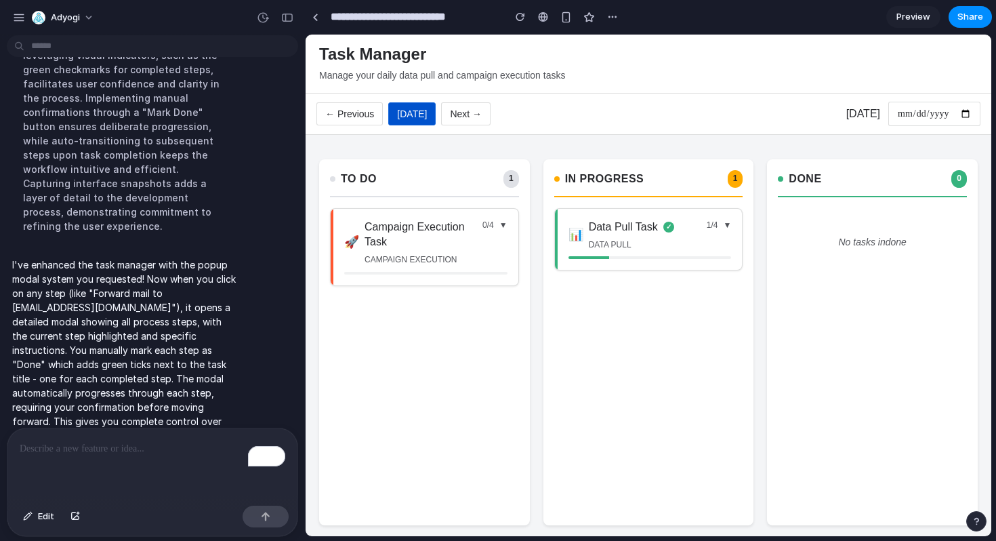
click at [586, 207] on div "In Progress 1 📊 Data Pull Task ✓ data pull 1 / 4 ▼" at bounding box center [649, 342] width 211 height 366
click at [602, 232] on h3 "Data Pull Task" at bounding box center [623, 227] width 69 height 15
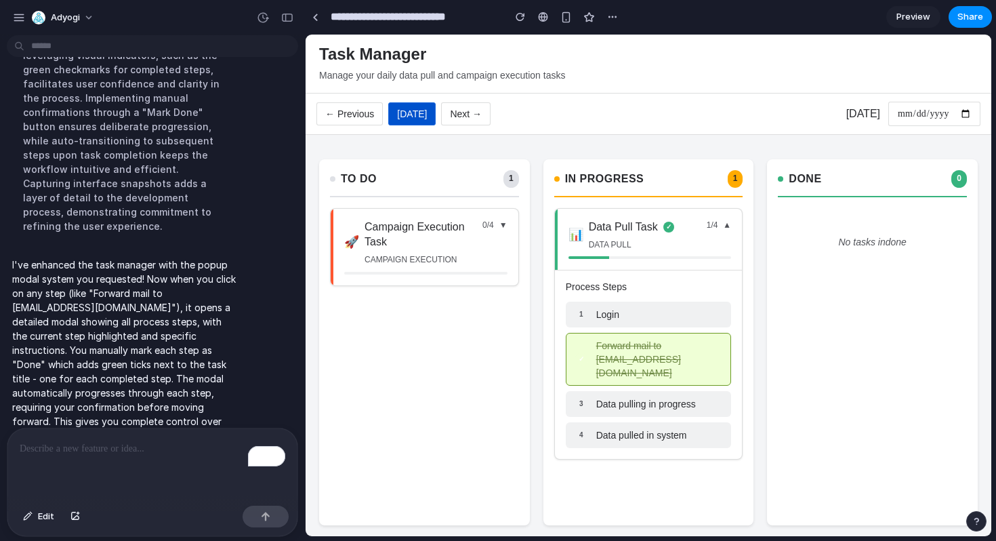
click at [622, 317] on div "1 Login" at bounding box center [649, 315] width 166 height 26
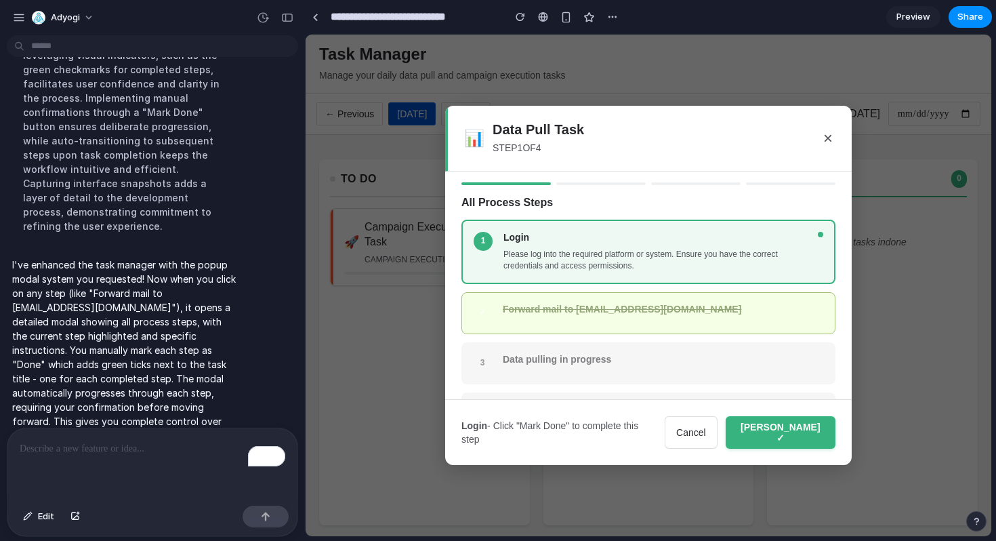
click at [797, 432] on button "Mark Done ✓" at bounding box center [781, 432] width 110 height 33
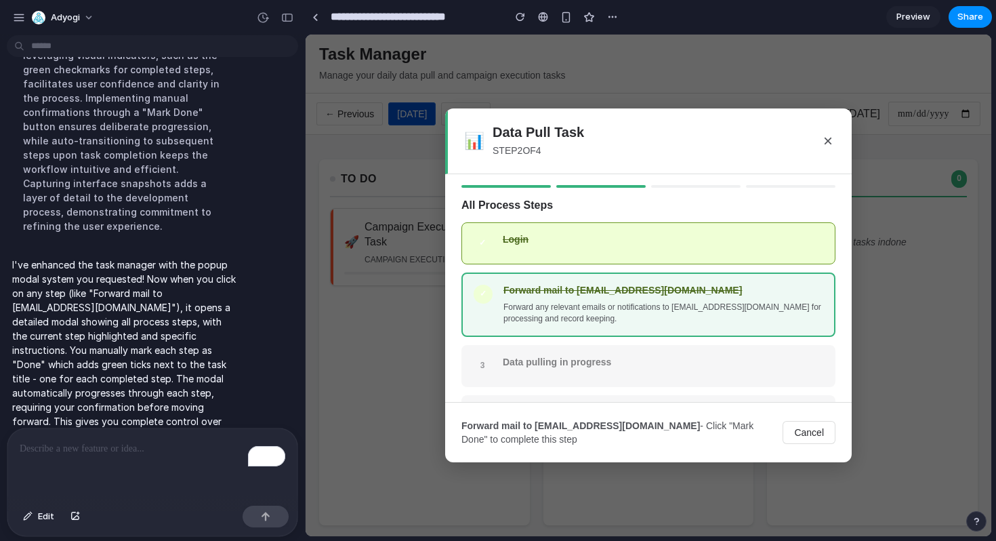
scroll to position [35, 0]
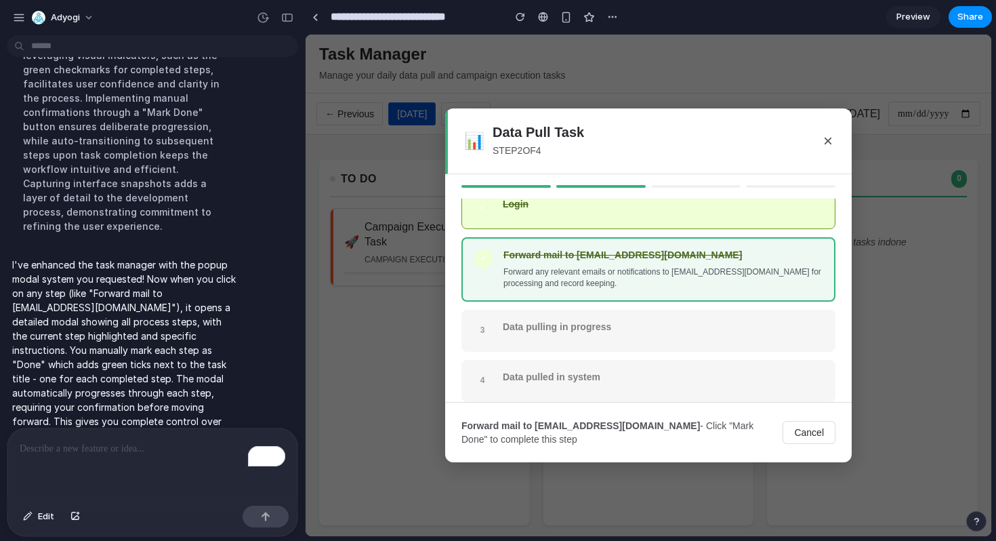
click at [826, 139] on button "×" at bounding box center [828, 141] width 15 height 24
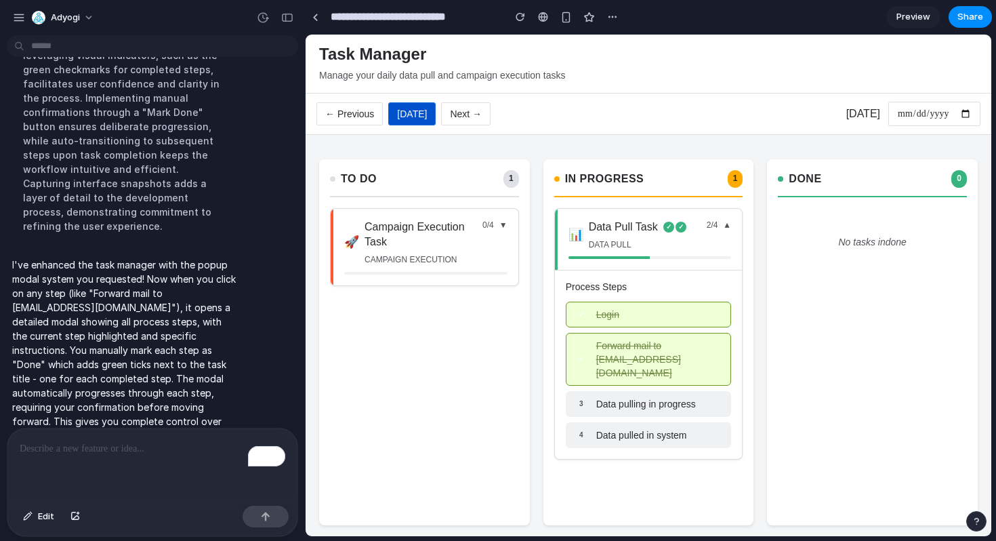
scroll to position [94, 0]
